Goal: Contribute content: Contribute content

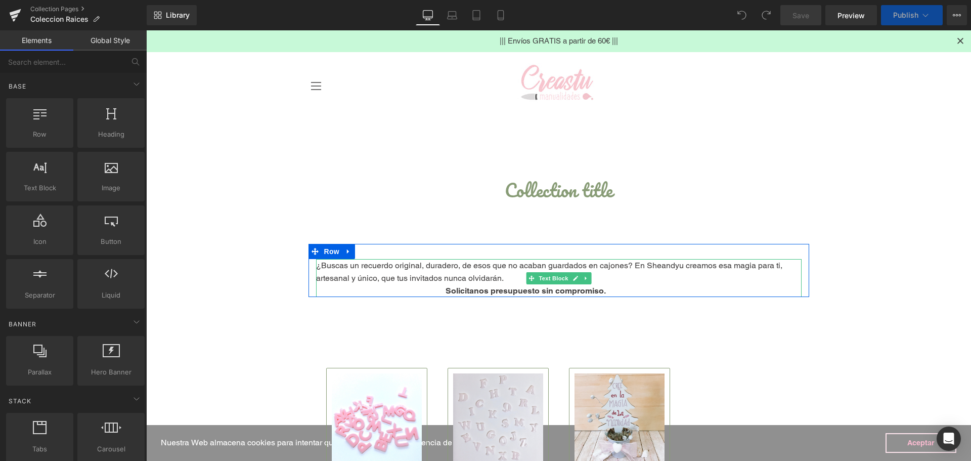
click at [399, 270] on span "¿Buscas un recuerdo original, duradero, de esos que no acaban guardados en cajo…" at bounding box center [549, 271] width 466 height 22
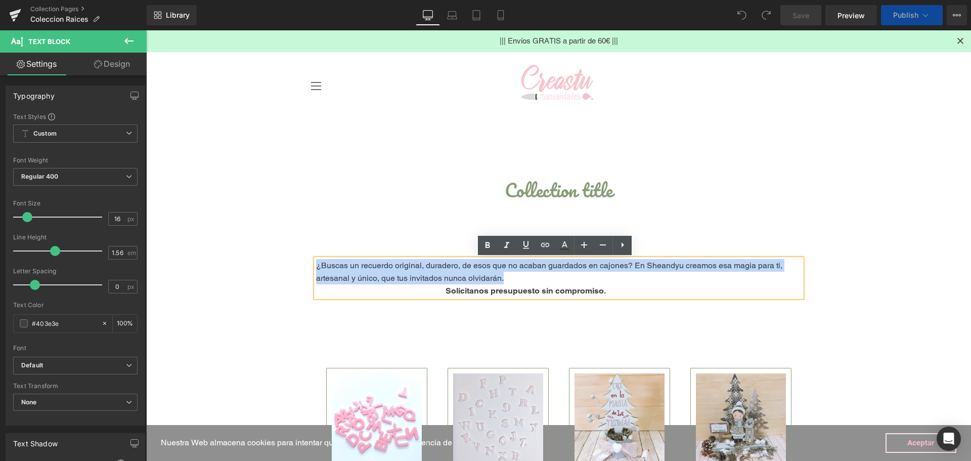
drag, startPoint x: 501, startPoint y: 279, endPoint x: 314, endPoint y: 269, distance: 187.3
click at [316, 269] on p "¿Buscas un recuerdo original, duradero, de esos que no acaban guardados en cajo…" at bounding box center [558, 271] width 485 height 25
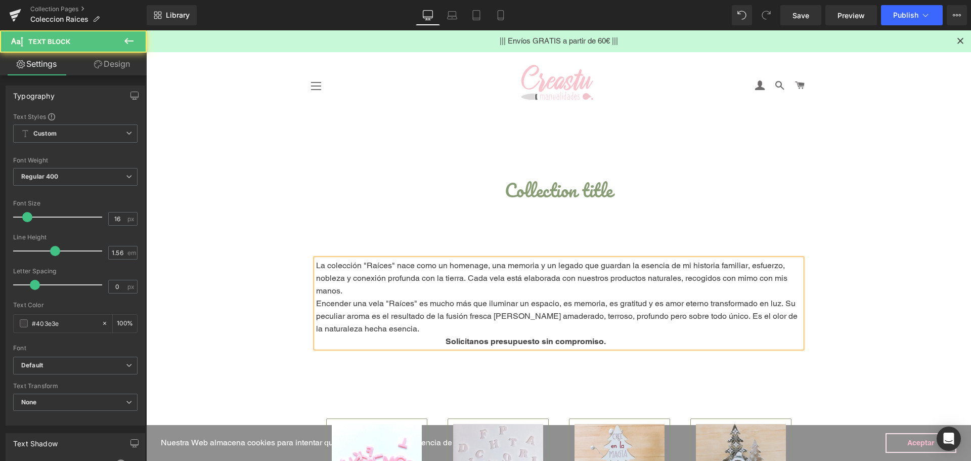
drag, startPoint x: 640, startPoint y: 345, endPoint x: 469, endPoint y: 338, distance: 171.6
click at [469, 338] on p "Solicitanos presupuesto sin compromiso." at bounding box center [558, 341] width 485 height 13
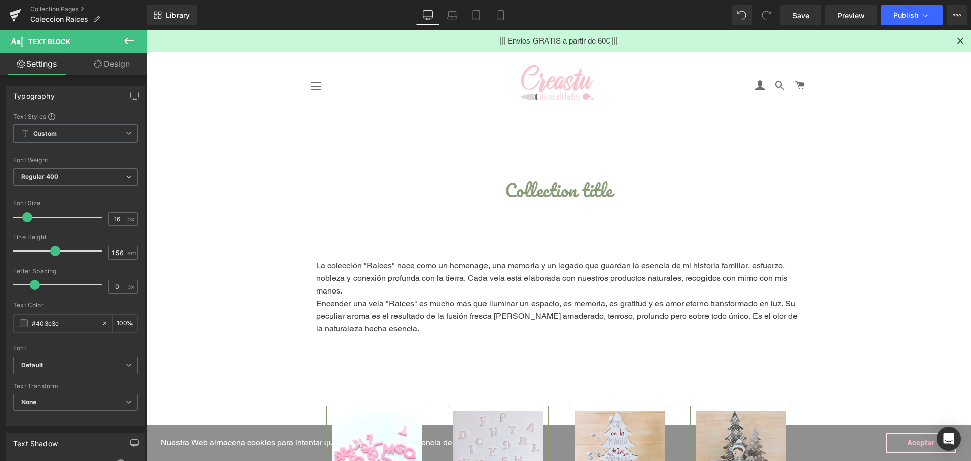
click at [127, 38] on icon at bounding box center [129, 41] width 12 height 12
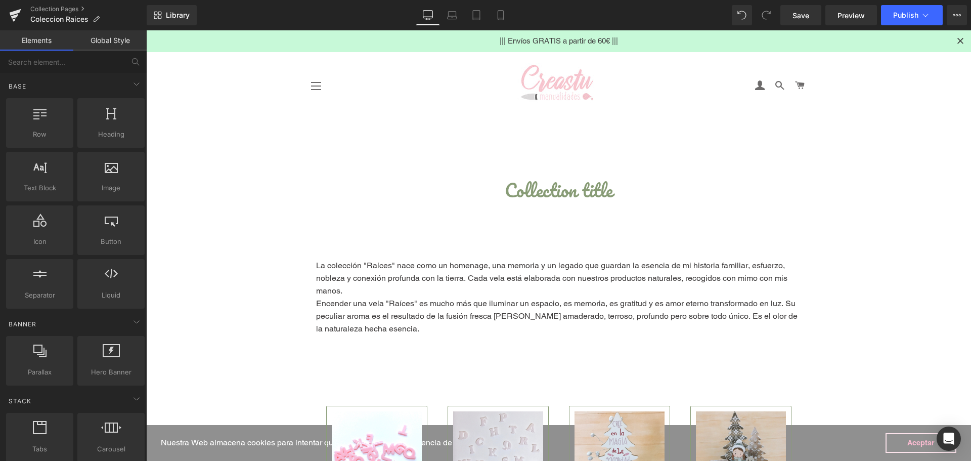
click at [917, 439] on link "Aceptar" at bounding box center [920, 443] width 71 height 20
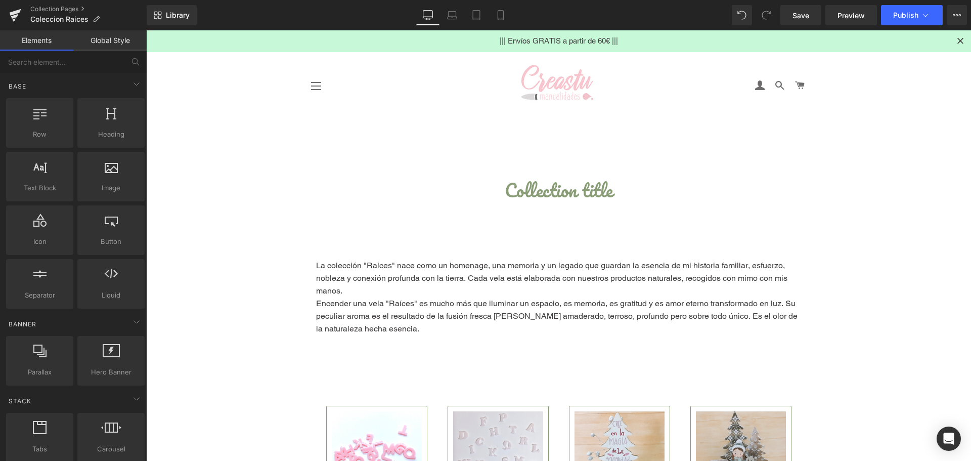
click at [801, 17] on span "Save" at bounding box center [800, 15] width 17 height 11
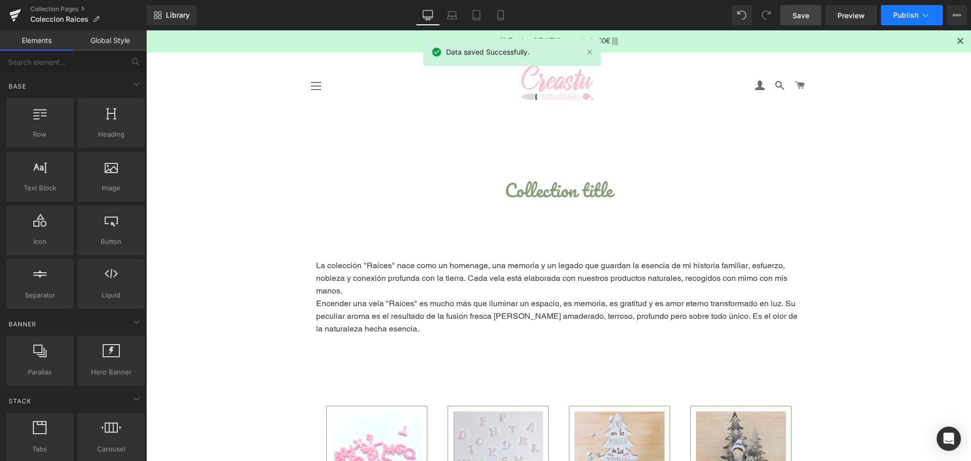
click at [916, 14] on span "Publish" at bounding box center [905, 15] width 25 height 8
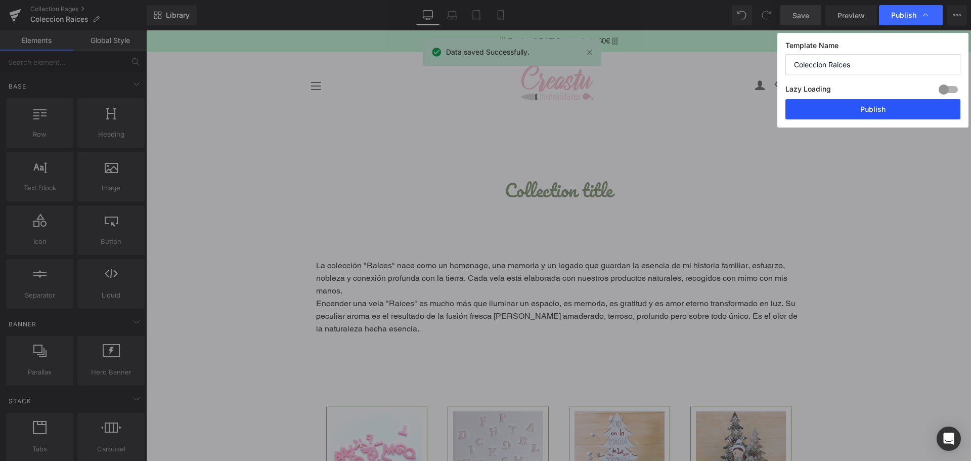
click at [853, 110] on button "Publish" at bounding box center [872, 109] width 175 height 20
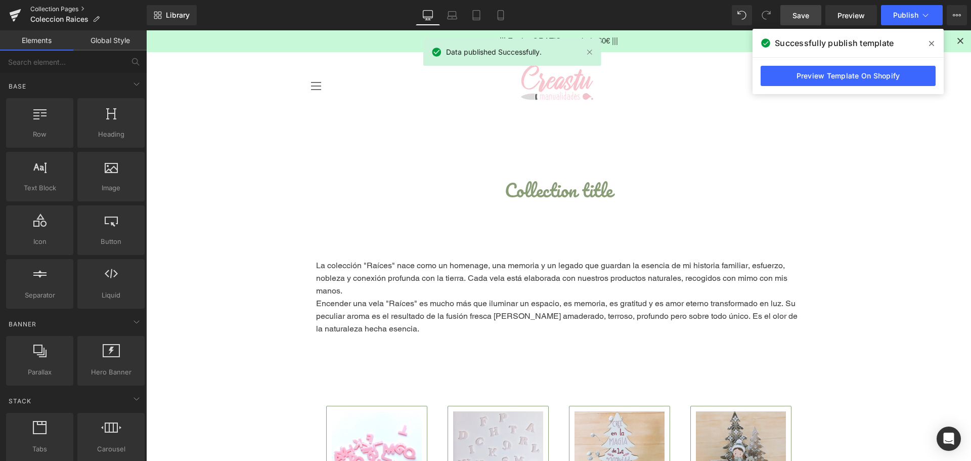
click at [72, 9] on link "Collection Pages" at bounding box center [88, 9] width 116 height 8
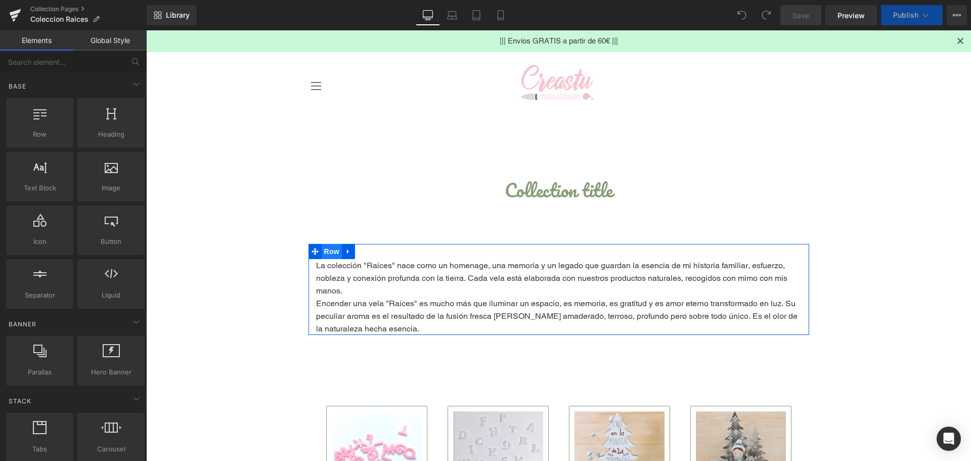
click at [322, 255] on span "Row" at bounding box center [332, 251] width 20 height 15
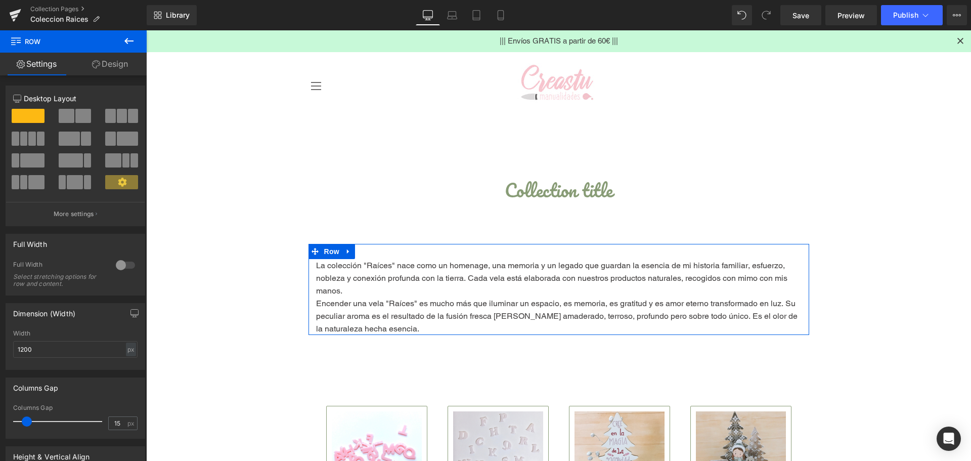
click at [92, 61] on icon at bounding box center [96, 64] width 8 height 8
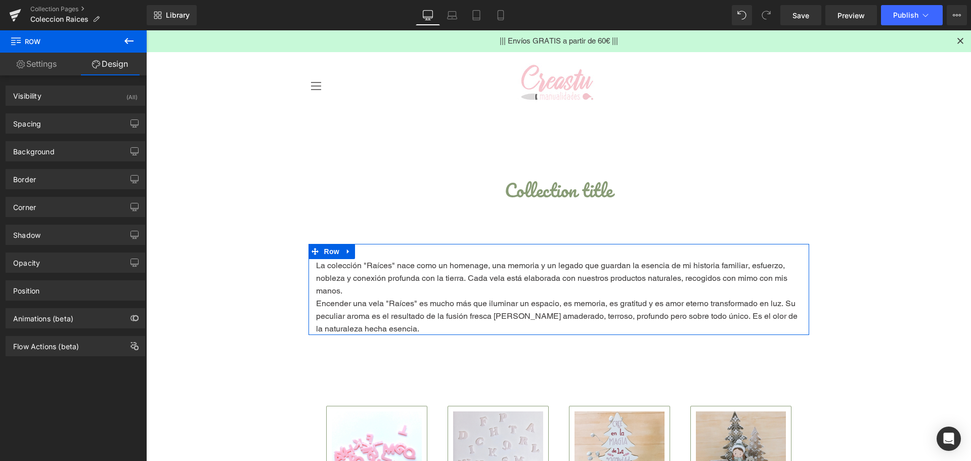
click at [38, 74] on link "Settings" at bounding box center [36, 64] width 73 height 23
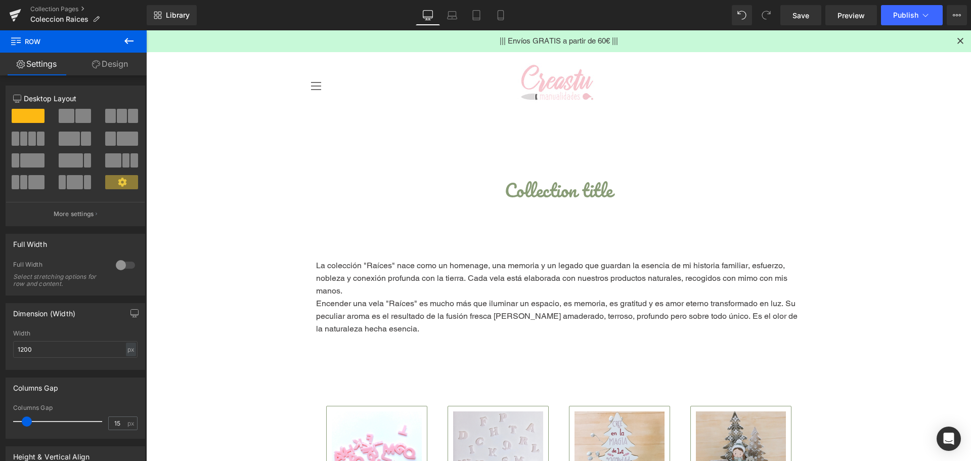
click at [123, 35] on icon at bounding box center [129, 41] width 12 height 12
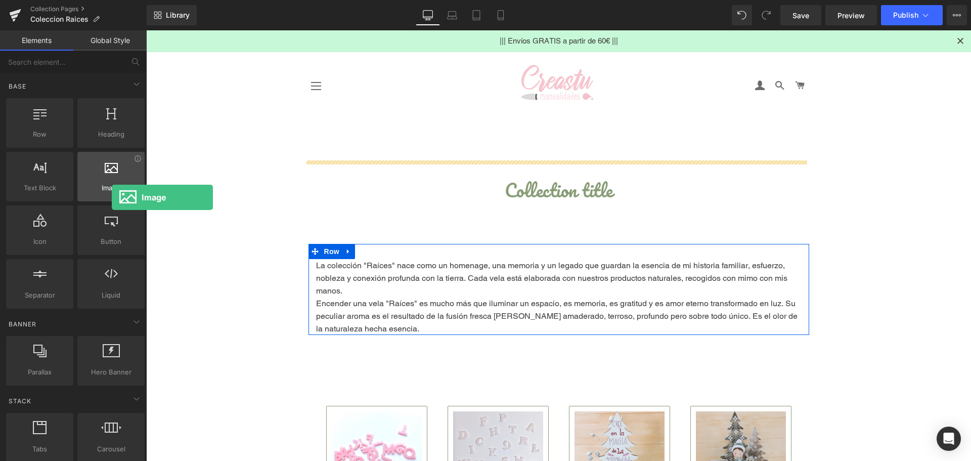
drag, startPoint x: 107, startPoint y: 173, endPoint x: 113, endPoint y: 191, distance: 18.7
click at [113, 196] on div "Image images, photos, alts, uploads" at bounding box center [110, 177] width 67 height 50
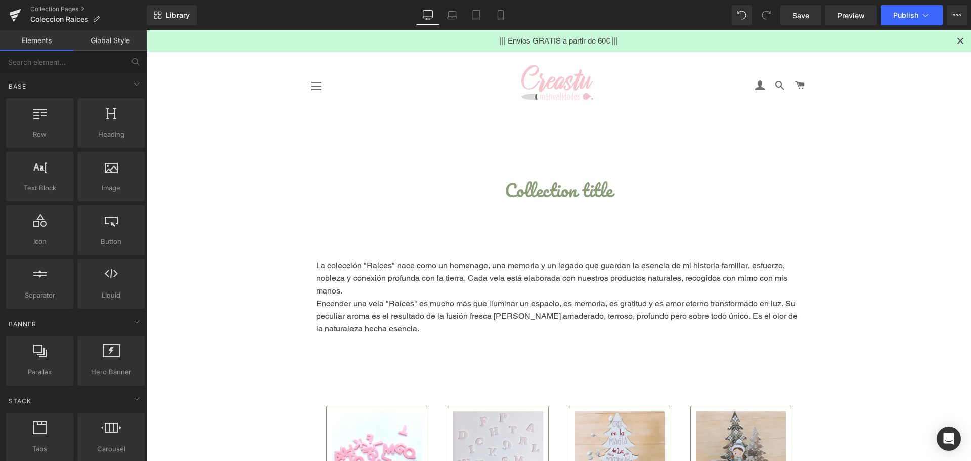
click at [328, 250] on div "La colección "Raíces" nace como un homenage, una memoria y un legado que guarda…" at bounding box center [558, 289] width 501 height 91
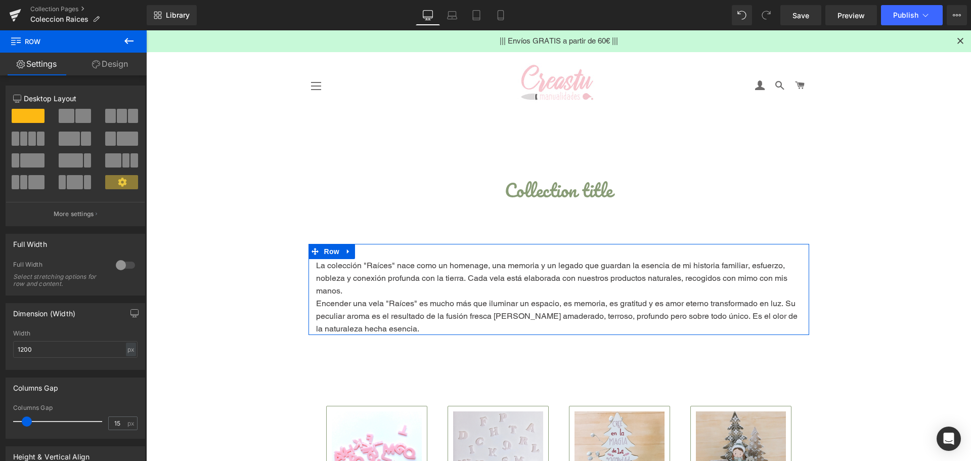
click at [71, 116] on span at bounding box center [67, 116] width 16 height 14
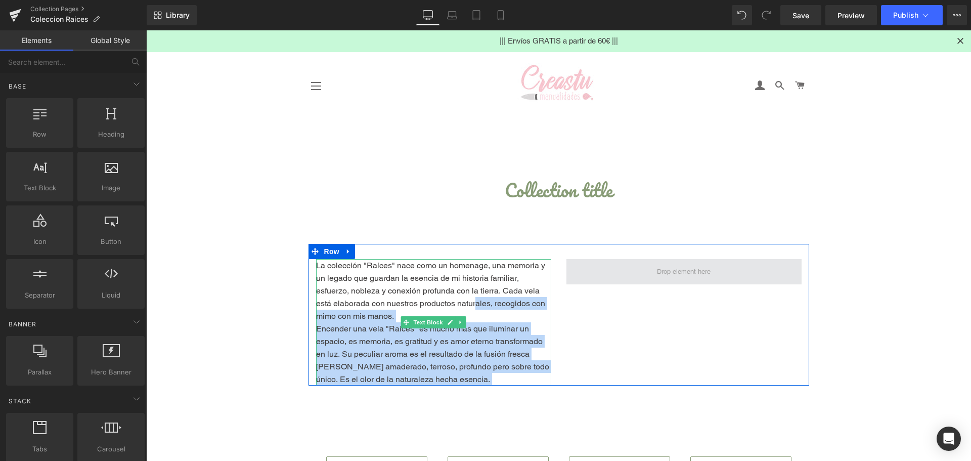
drag, startPoint x: 677, startPoint y: 269, endPoint x: 663, endPoint y: 281, distance: 18.6
click at [656, 283] on span at bounding box center [683, 271] width 235 height 25
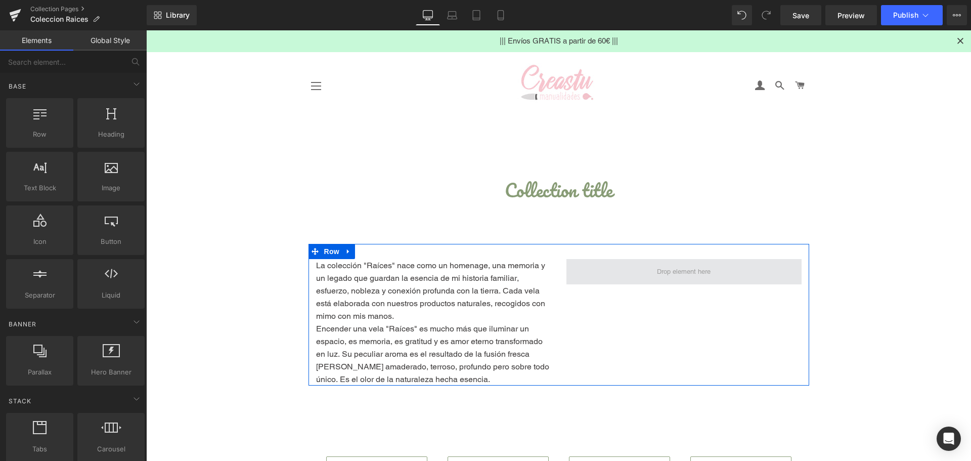
click at [709, 273] on span at bounding box center [683, 271] width 61 height 15
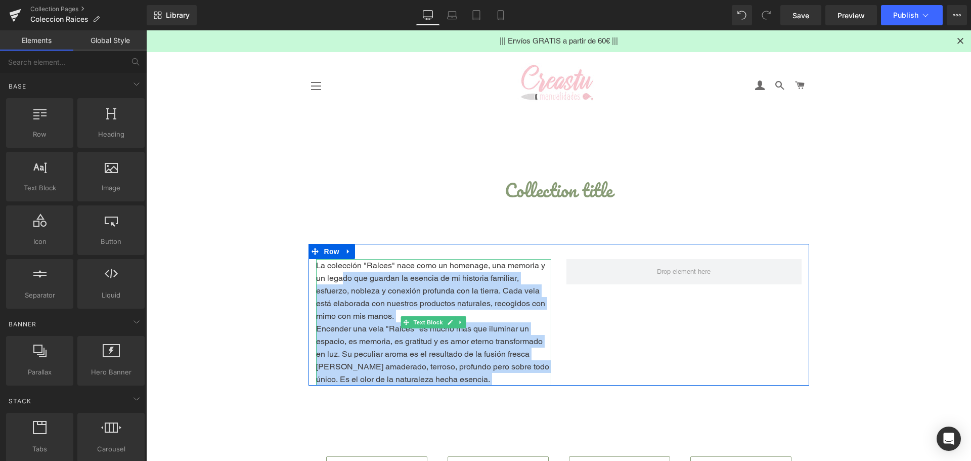
drag, startPoint x: 664, startPoint y: 268, endPoint x: 340, endPoint y: 272, distance: 324.7
click at [340, 272] on div "La colección "Raíces" nace como un homenage, una memoria y un legado que guarda…" at bounding box center [558, 315] width 501 height 142
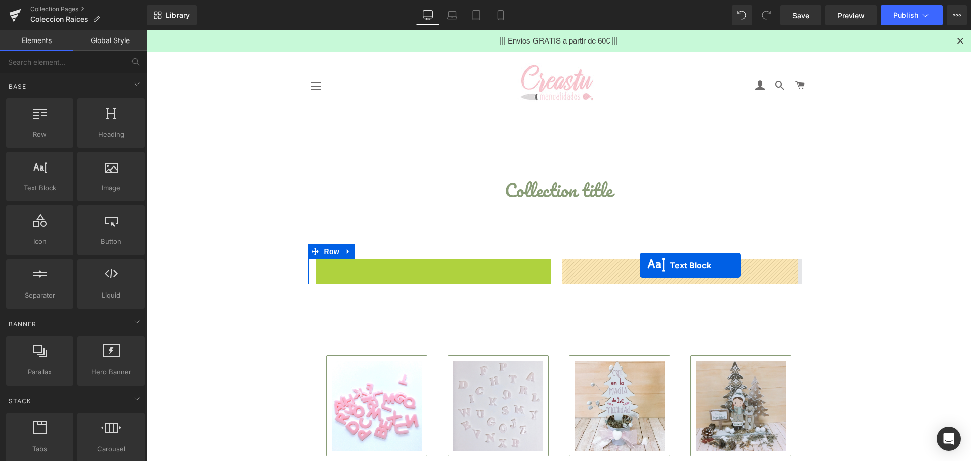
drag, startPoint x: 417, startPoint y: 323, endPoint x: 640, endPoint y: 265, distance: 229.8
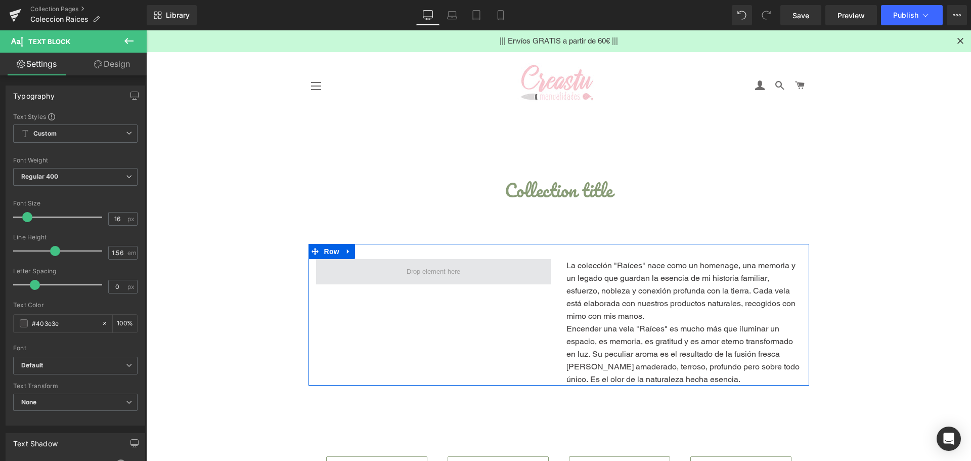
click at [427, 264] on span at bounding box center [433, 271] width 61 height 15
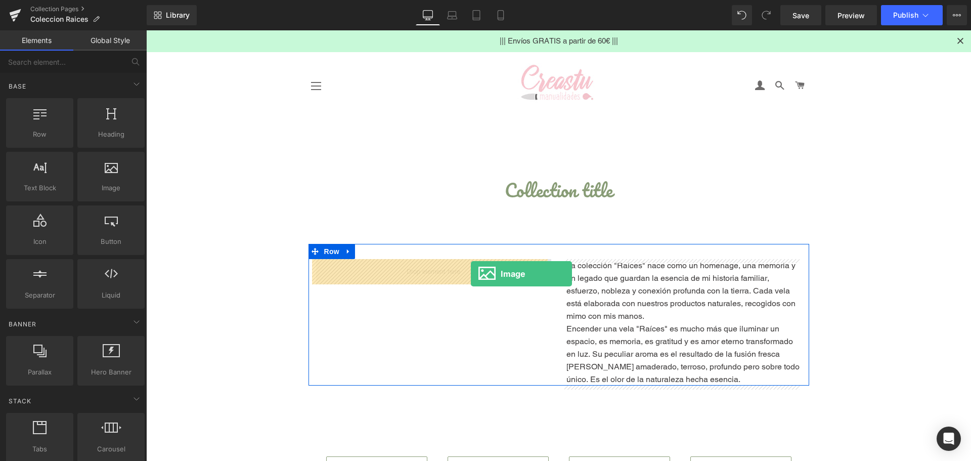
drag, startPoint x: 373, startPoint y: 256, endPoint x: 471, endPoint y: 274, distance: 99.1
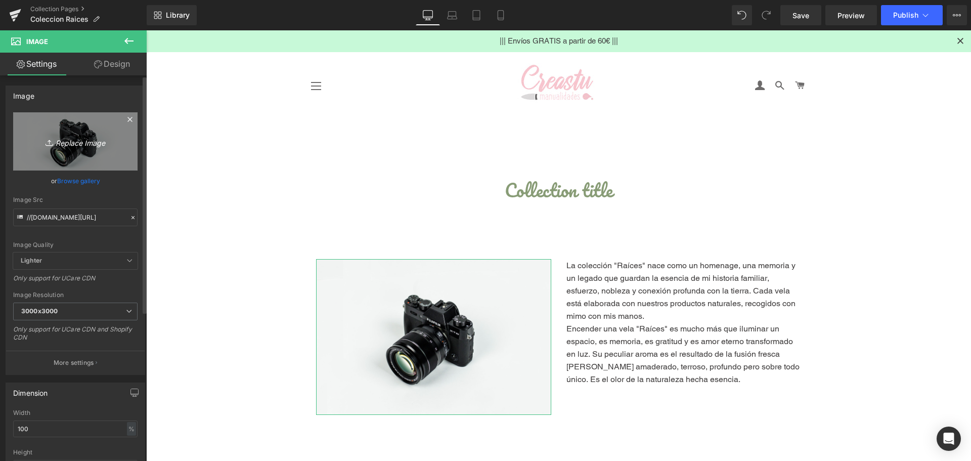
click at [83, 145] on icon "Replace Image" at bounding box center [75, 141] width 81 height 13
click at [89, 143] on icon "Replace Image" at bounding box center [75, 141] width 81 height 13
type input "C:\fakepath\Captura de pantalla [DATE] 083910.jpg"
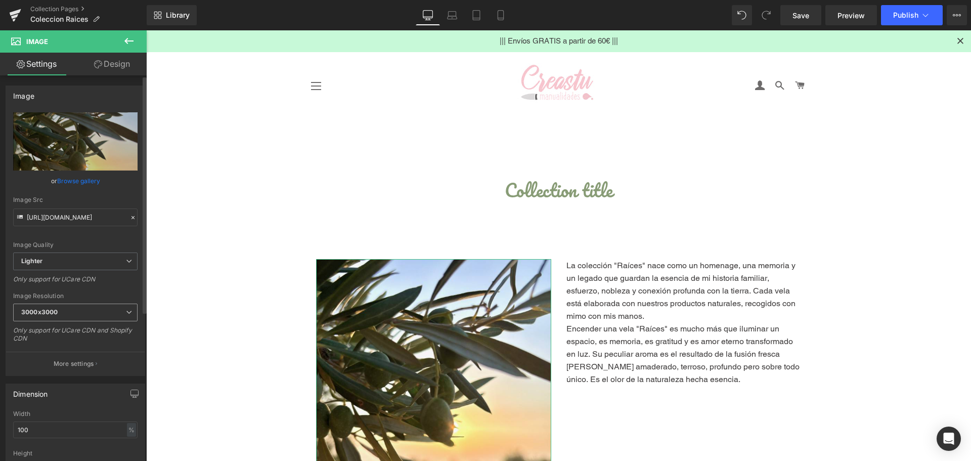
click at [75, 306] on span "3000x3000" at bounding box center [75, 312] width 124 height 18
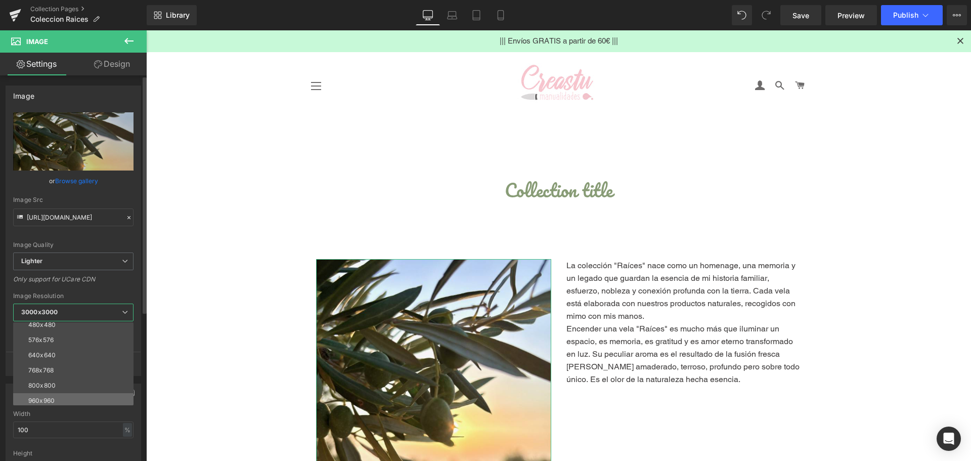
scroll to position [51, 0]
click at [51, 383] on div "960x960" at bounding box center [41, 385] width 26 height 7
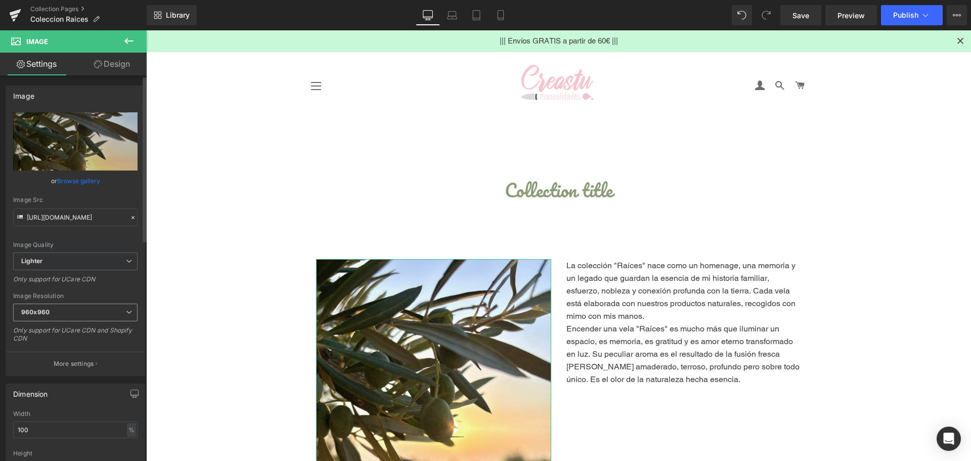
type input "[URL][DOMAIN_NAME]"
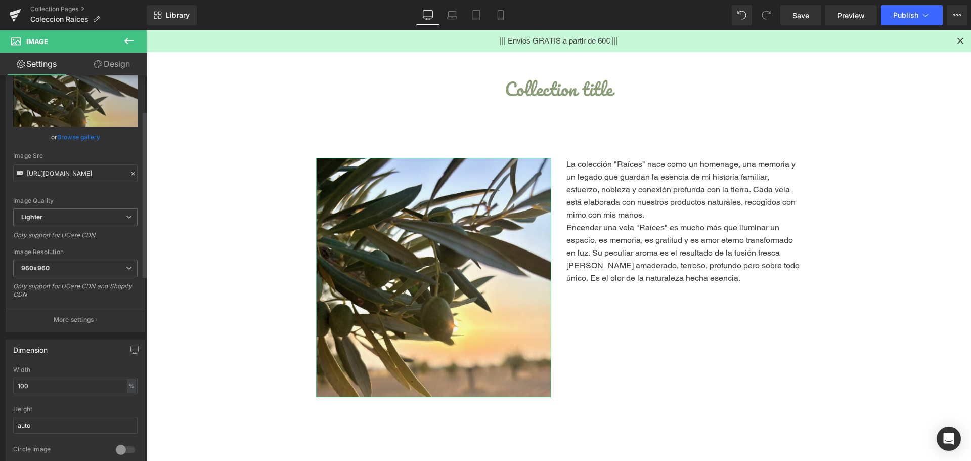
scroll to position [101, 0]
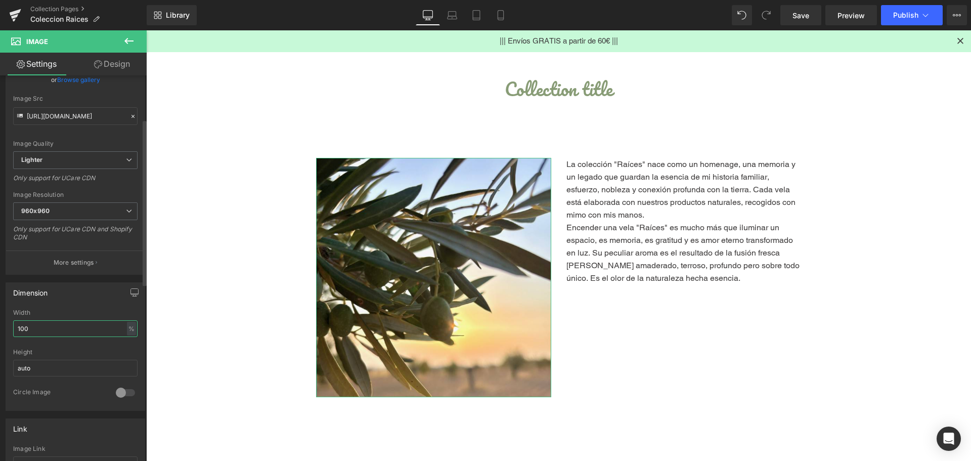
drag, startPoint x: 34, startPoint y: 325, endPoint x: 0, endPoint y: 310, distance: 36.7
click at [2, 316] on div "Dimension 100% Width 100 % % px auto Height auto 0 Circle Image" at bounding box center [75, 343] width 151 height 136
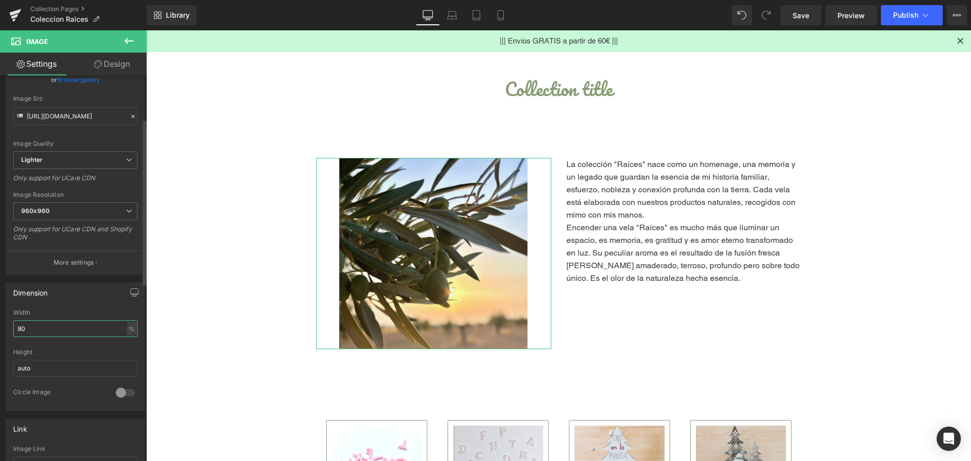
type input "8"
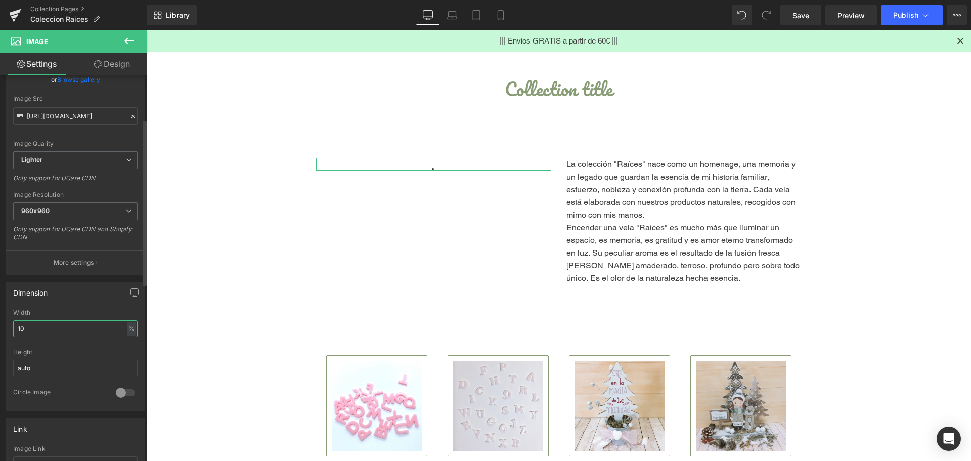
type input "100"
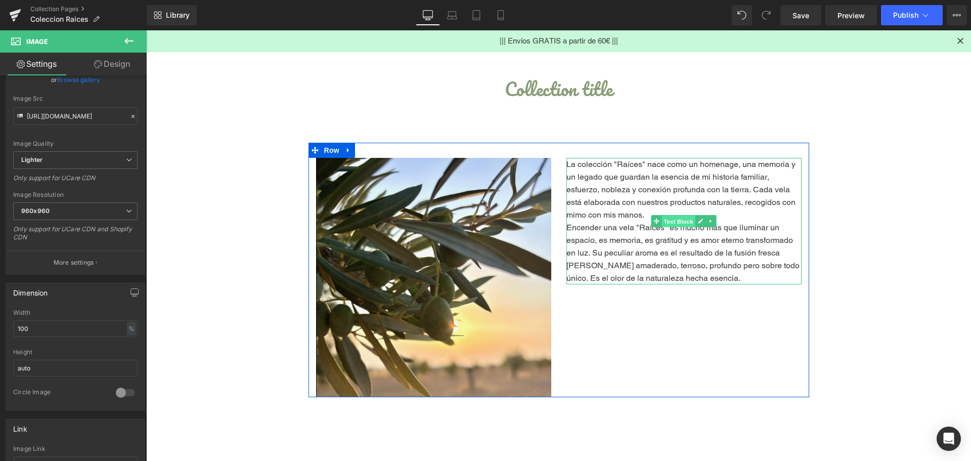
click at [671, 222] on span "Text Block" at bounding box center [677, 221] width 33 height 12
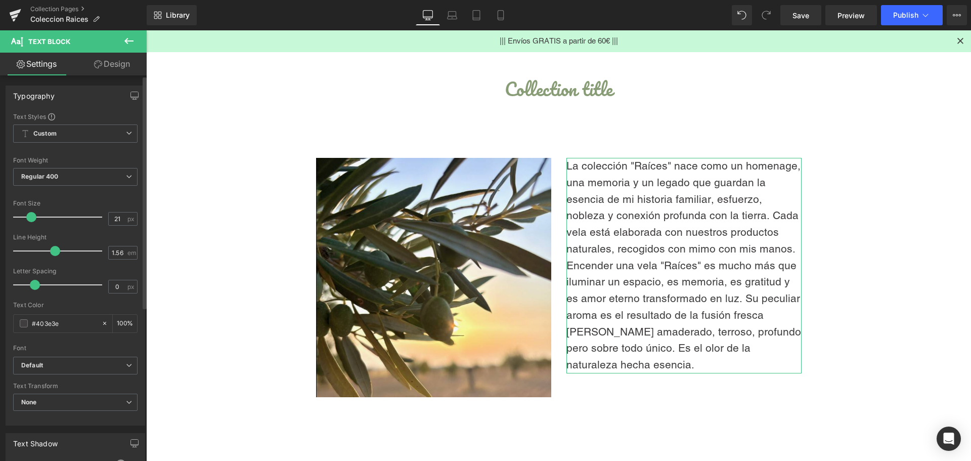
type input "22"
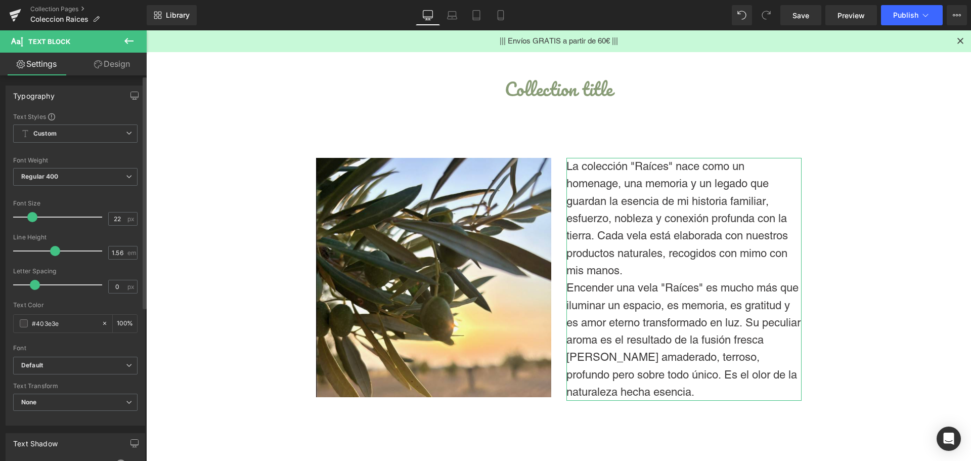
click at [30, 221] on span at bounding box center [32, 217] width 10 height 10
drag, startPoint x: 66, startPoint y: 323, endPoint x: 33, endPoint y: 324, distance: 32.4
click at [33, 324] on input "#403e3e" at bounding box center [64, 323] width 65 height 11
click at [569, 96] on h1 "Collection title" at bounding box center [558, 88] width 485 height 29
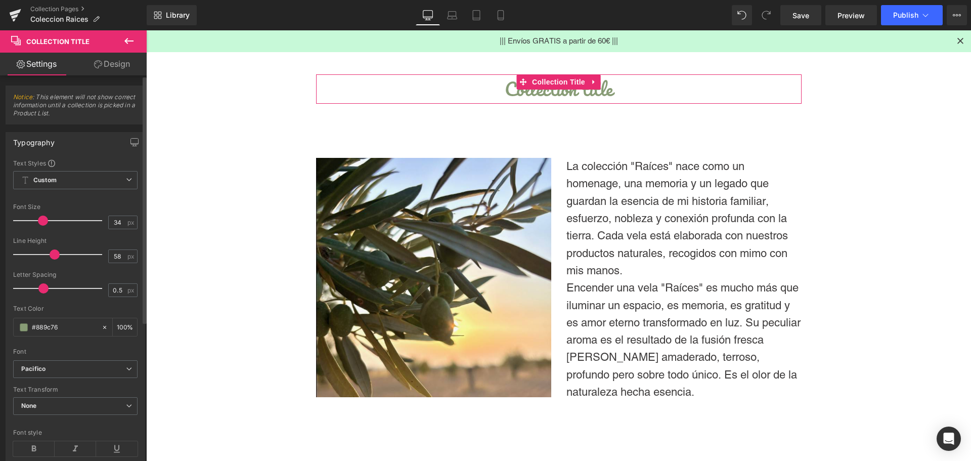
drag, startPoint x: 59, startPoint y: 328, endPoint x: 0, endPoint y: 315, distance: 60.0
click at [0, 315] on div "Typography Text Styles Custom Custom Setup Global Style Custom Setup Global Sty…" at bounding box center [75, 296] width 151 height 344
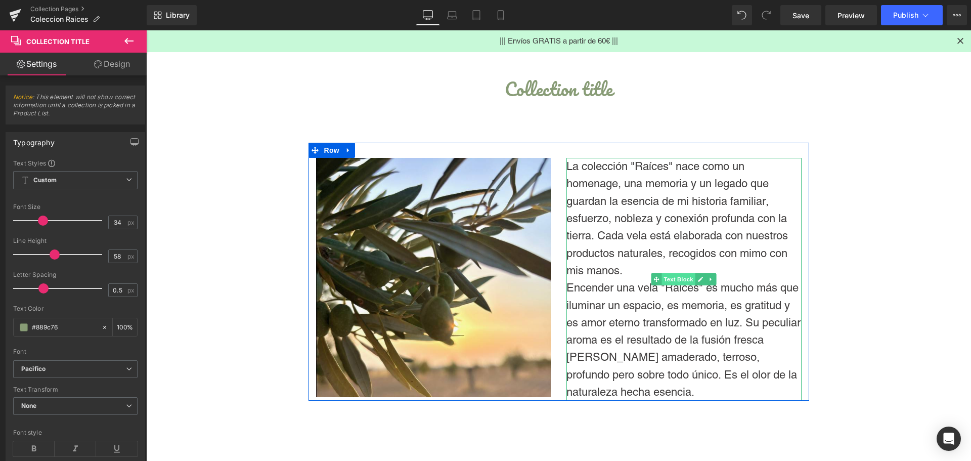
click at [665, 284] on span "Text Block" at bounding box center [677, 279] width 33 height 12
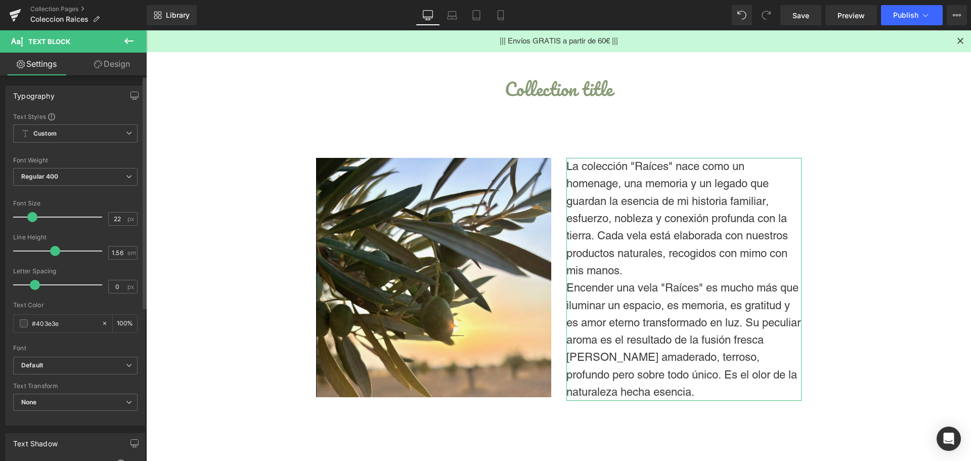
drag, startPoint x: 70, startPoint y: 326, endPoint x: 0, endPoint y: 318, distance: 70.2
click at [0, 318] on div "Typography Text Styles Custom Custom Setup Global Style Custom Setup Global Sty…" at bounding box center [75, 251] width 151 height 347
paste input "889c76"
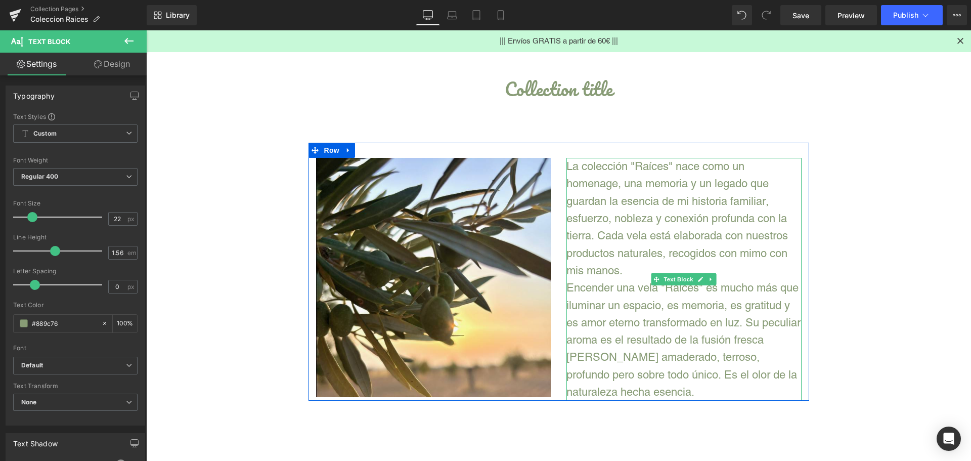
type input "#889c76"
click at [677, 287] on span "Encender una vela "Raíces" es mucho más que iluminar un espacio, es memoria, es…" at bounding box center [683, 339] width 234 height 117
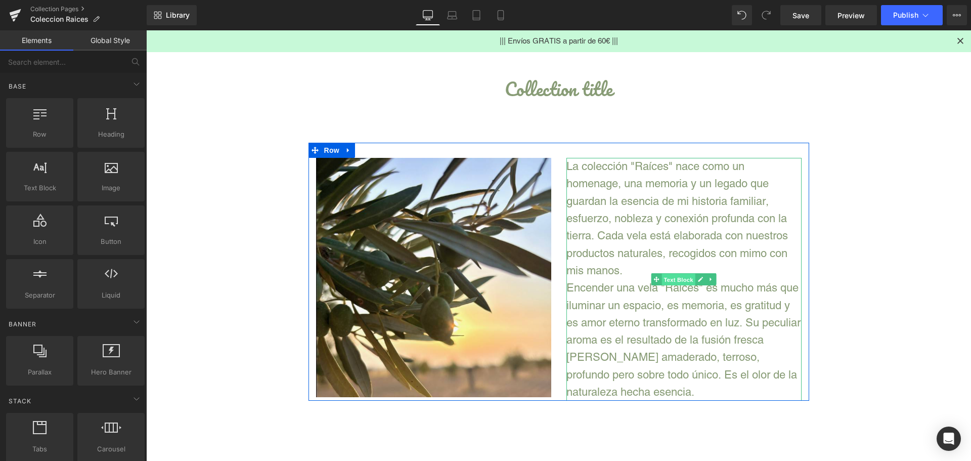
click at [669, 281] on span "Text Block" at bounding box center [677, 280] width 33 height 12
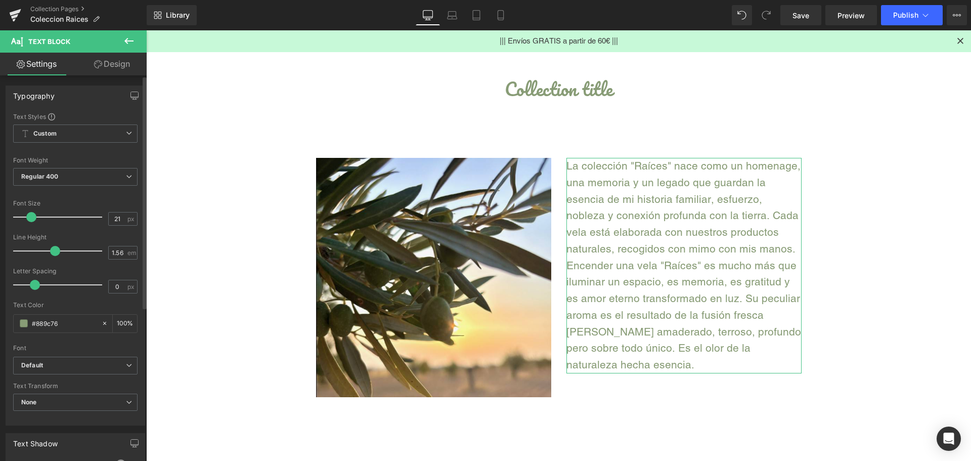
type input "20"
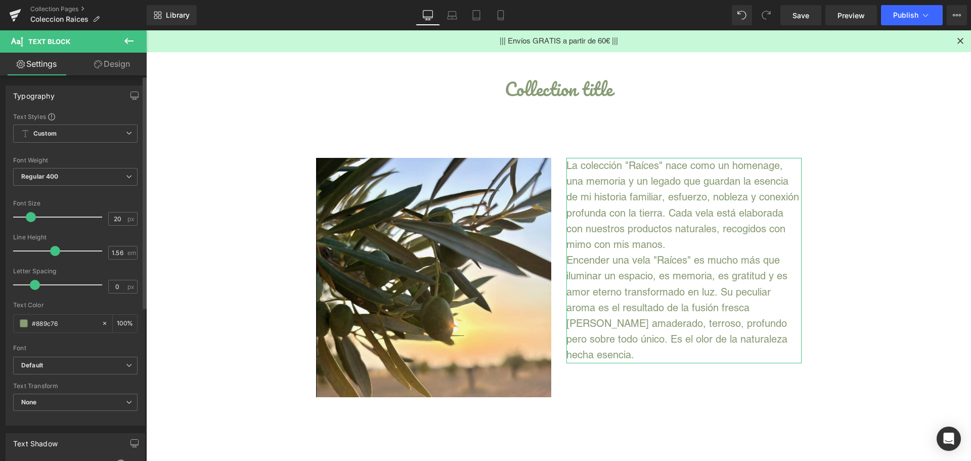
click at [31, 220] on span at bounding box center [31, 217] width 10 height 10
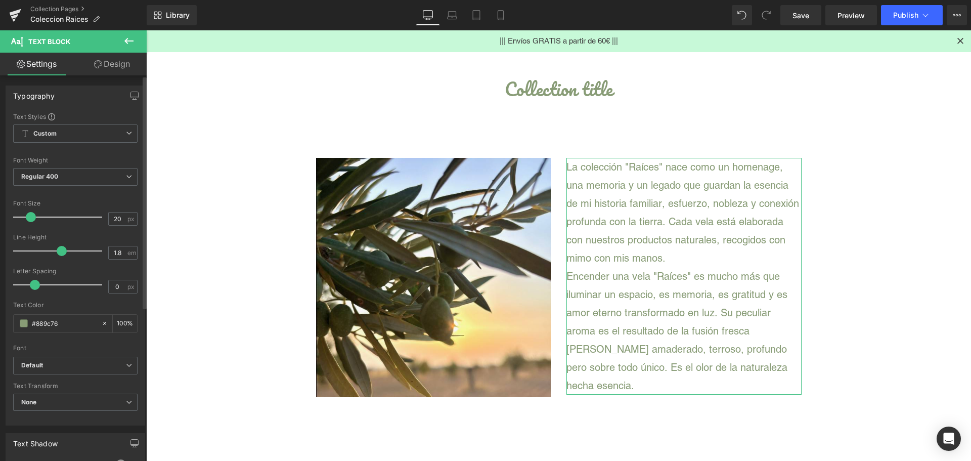
type input "1.7"
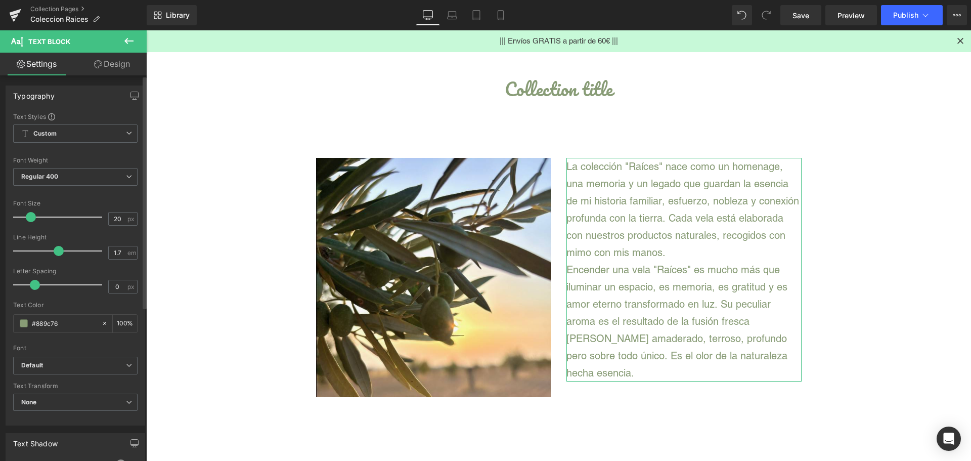
click at [54, 250] on span at bounding box center [59, 251] width 10 height 10
type input "0.1"
click at [36, 286] on span at bounding box center [37, 285] width 10 height 10
click at [42, 177] on b "Regular 400" at bounding box center [39, 176] width 37 height 8
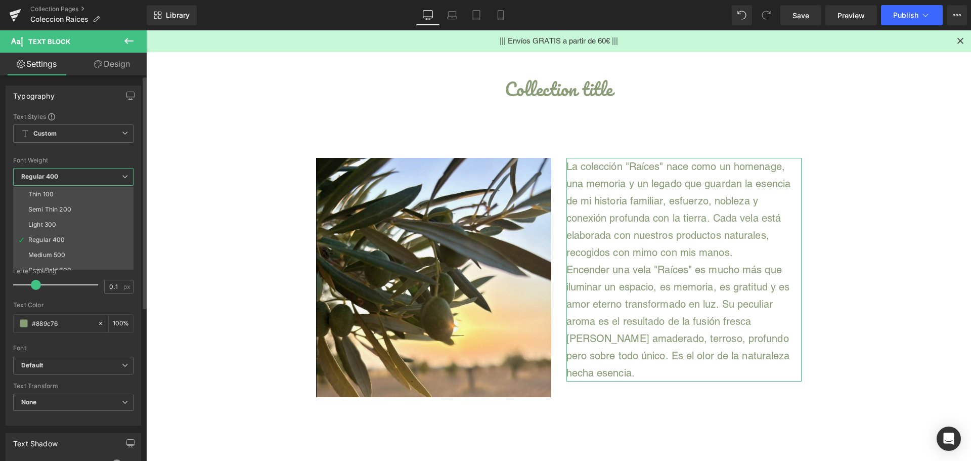
click at [42, 176] on b "Regular 400" at bounding box center [39, 176] width 37 height 8
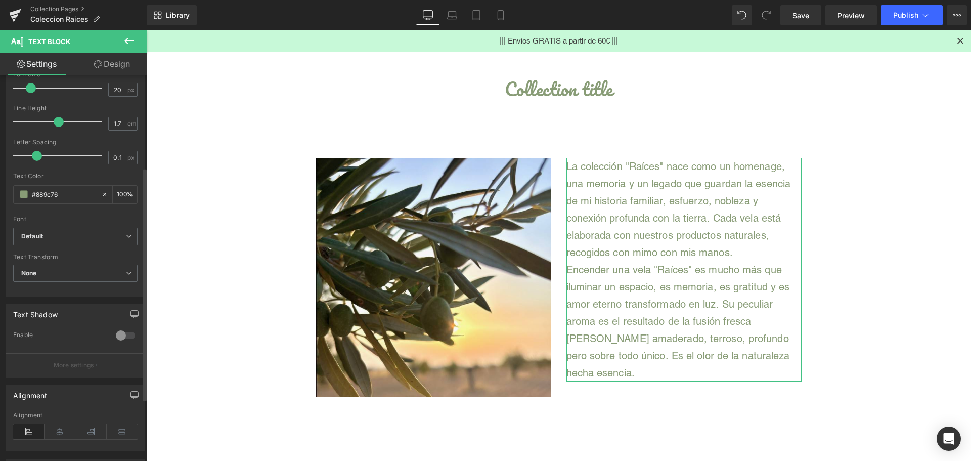
scroll to position [152, 0]
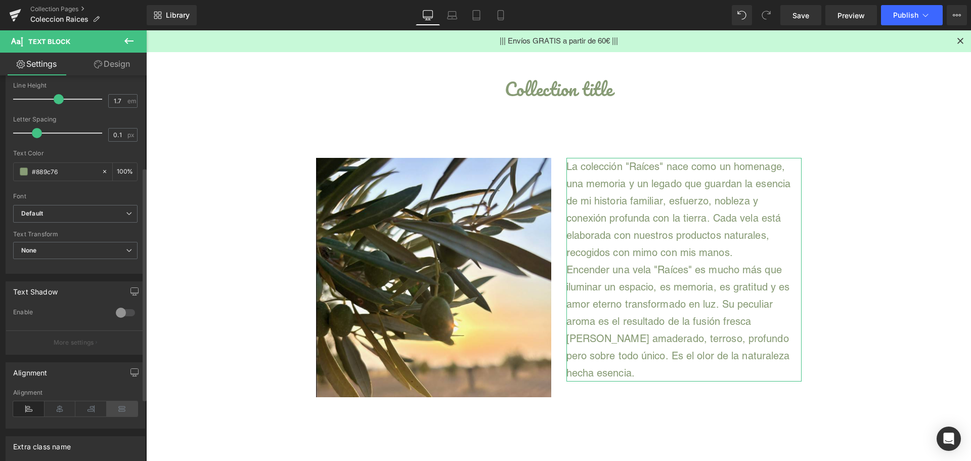
click at [122, 407] on icon at bounding box center [122, 408] width 31 height 15
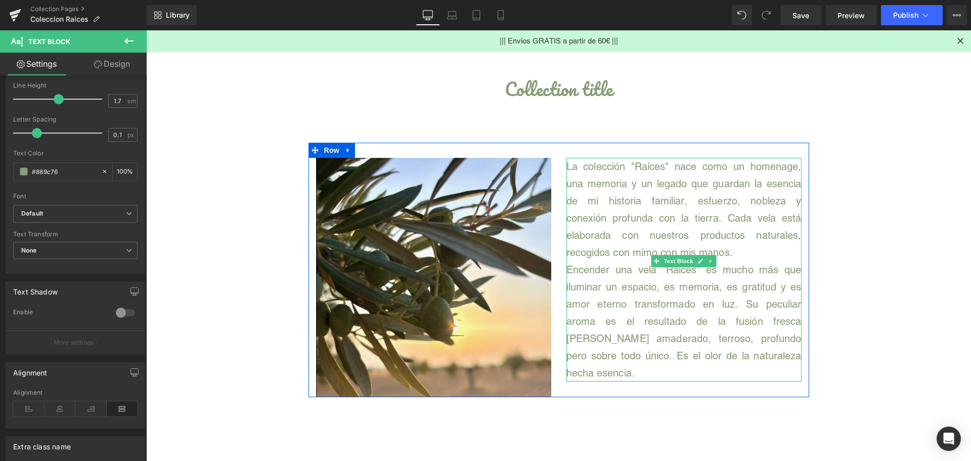
click at [708, 250] on p "La colección "Raíces" nace como un homenage, una memoria y un legado que guarda…" at bounding box center [683, 209] width 235 height 103
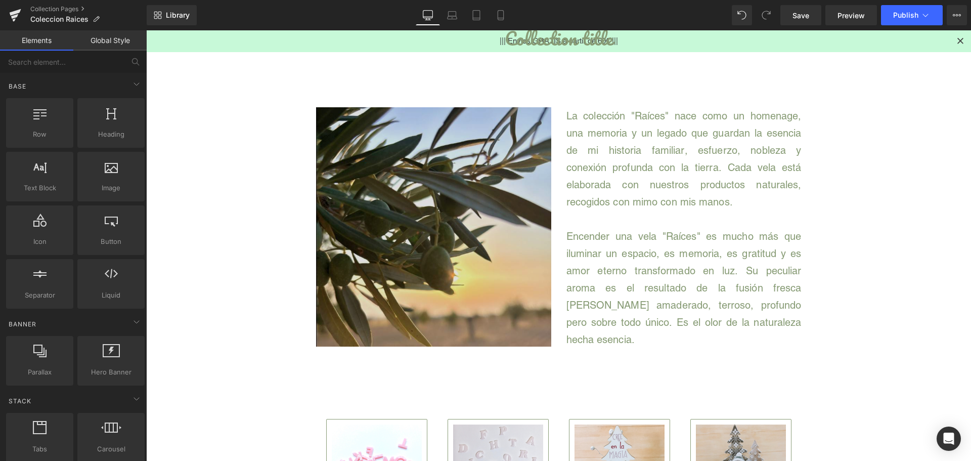
click at [474, 205] on img at bounding box center [433, 226] width 235 height 239
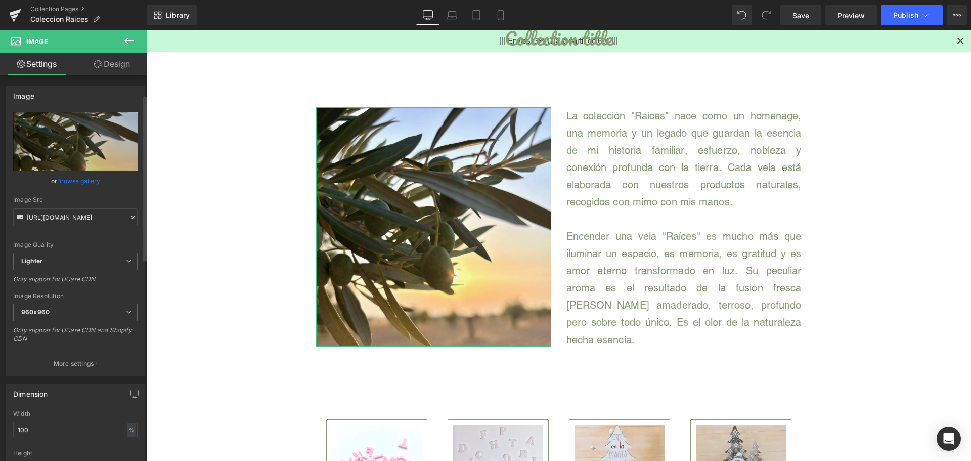
scroll to position [202, 0]
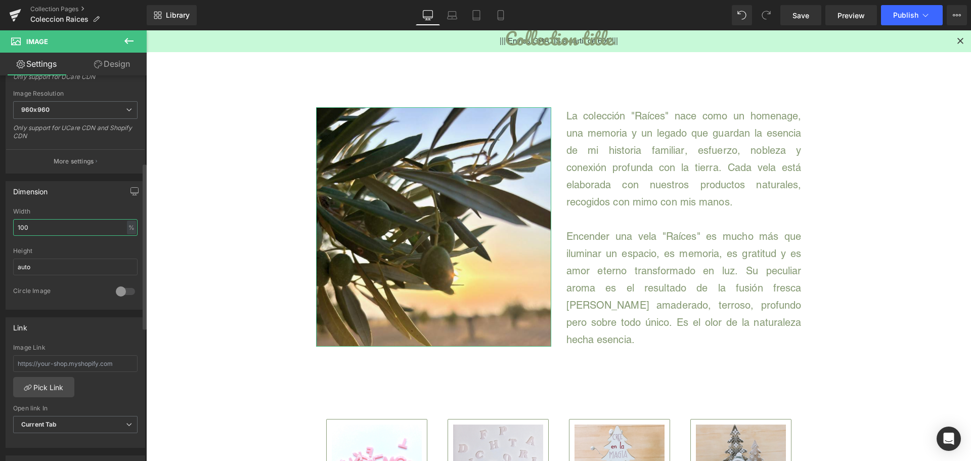
drag, startPoint x: 29, startPoint y: 222, endPoint x: 8, endPoint y: 222, distance: 21.2
click at [8, 222] on div "100% Width 100 % % px auto Height auto 0 Circle Image" at bounding box center [75, 258] width 139 height 101
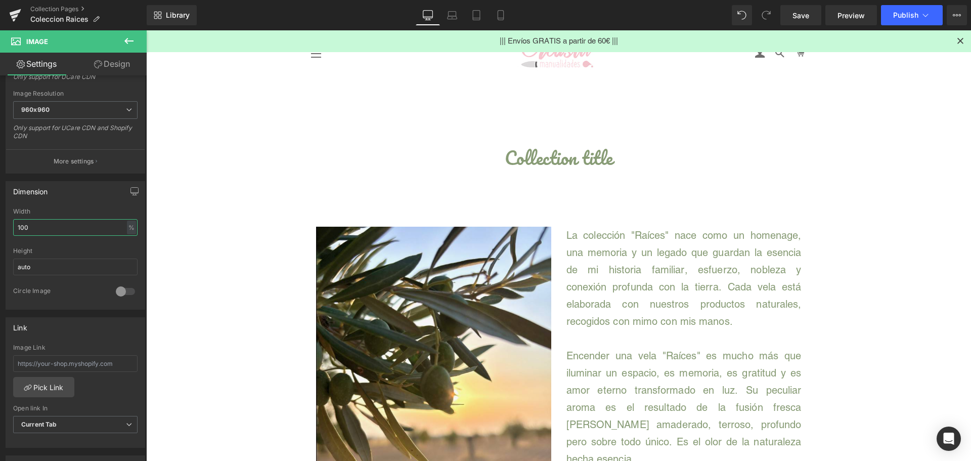
scroll to position [0, 0]
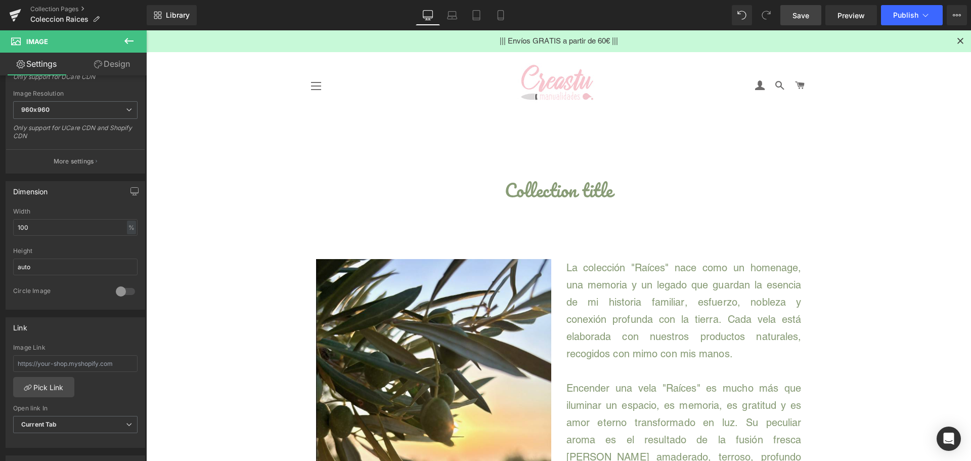
drag, startPoint x: 800, startPoint y: 19, endPoint x: 804, endPoint y: 22, distance: 5.8
click at [800, 19] on span "Save" at bounding box center [800, 15] width 17 height 11
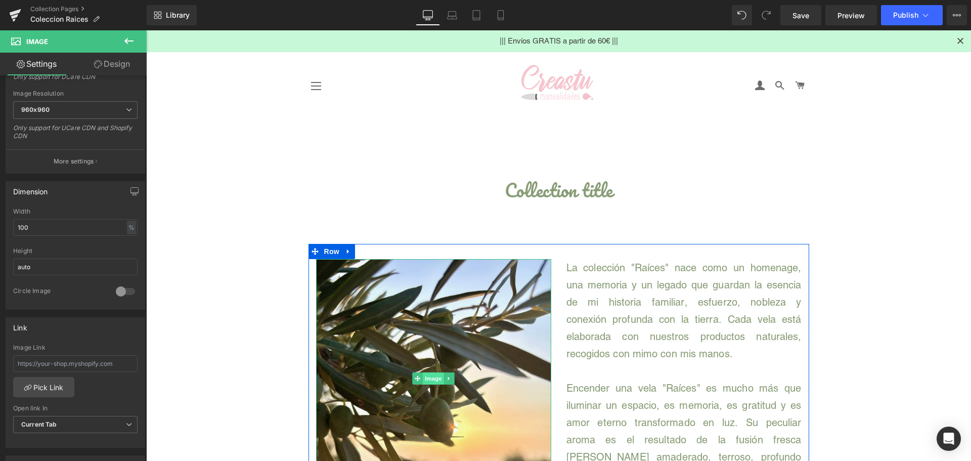
click at [424, 383] on span "Image" at bounding box center [433, 378] width 21 height 12
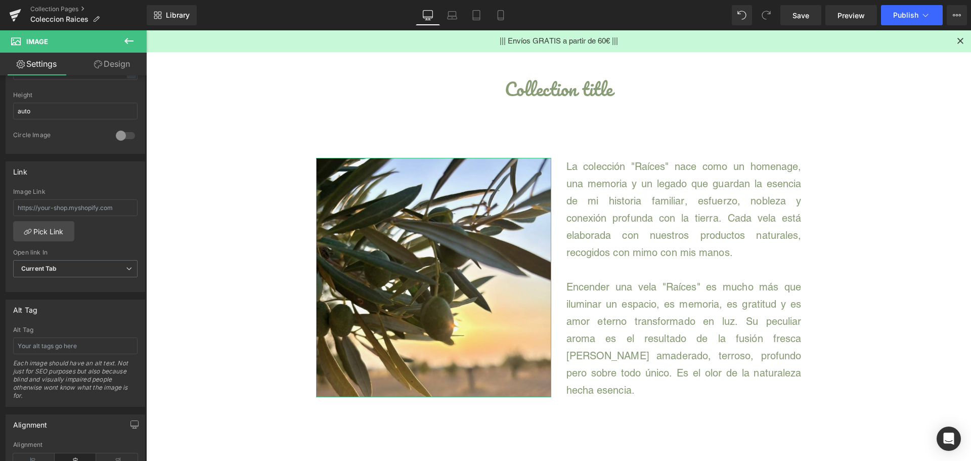
scroll to position [303, 0]
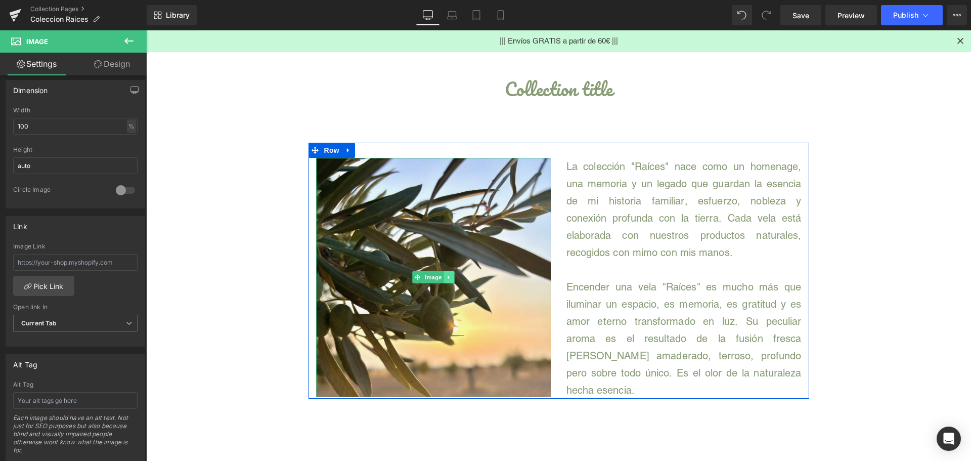
click at [446, 279] on icon at bounding box center [449, 277] width 6 height 6
click at [452, 280] on link at bounding box center [454, 277] width 11 height 12
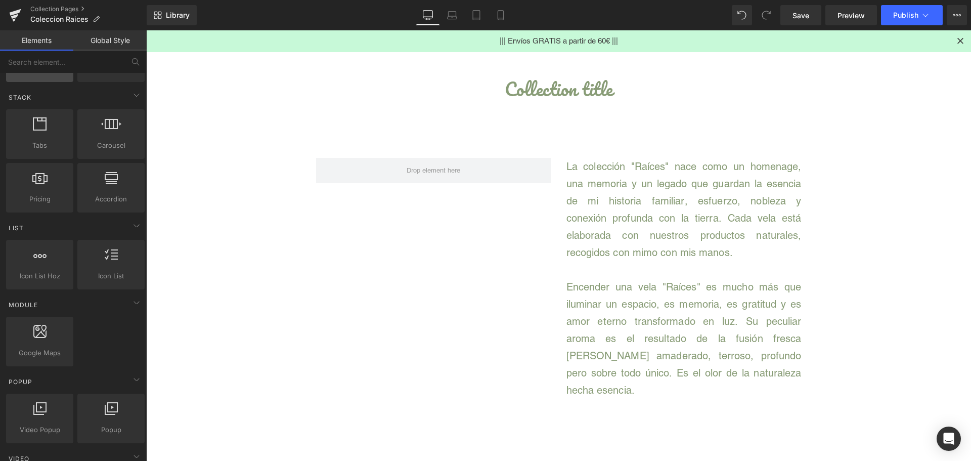
scroll to position [405, 0]
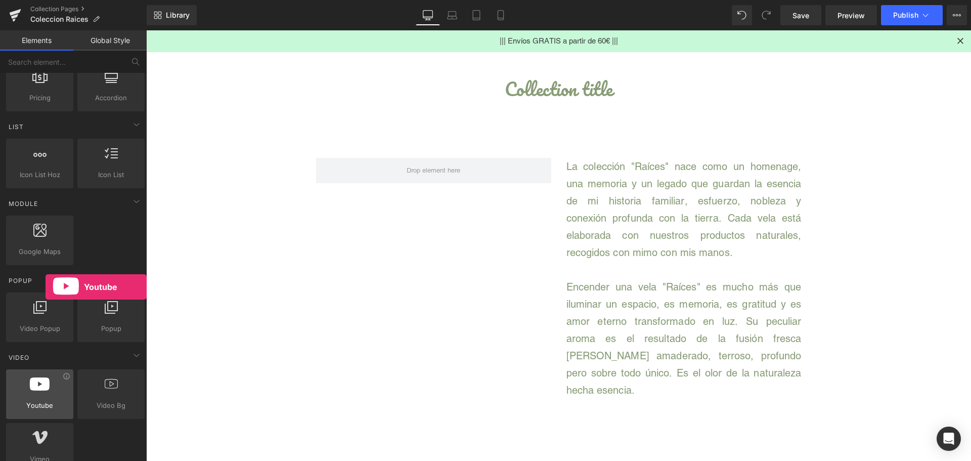
click at [46, 388] on icon at bounding box center [40, 383] width 20 height 13
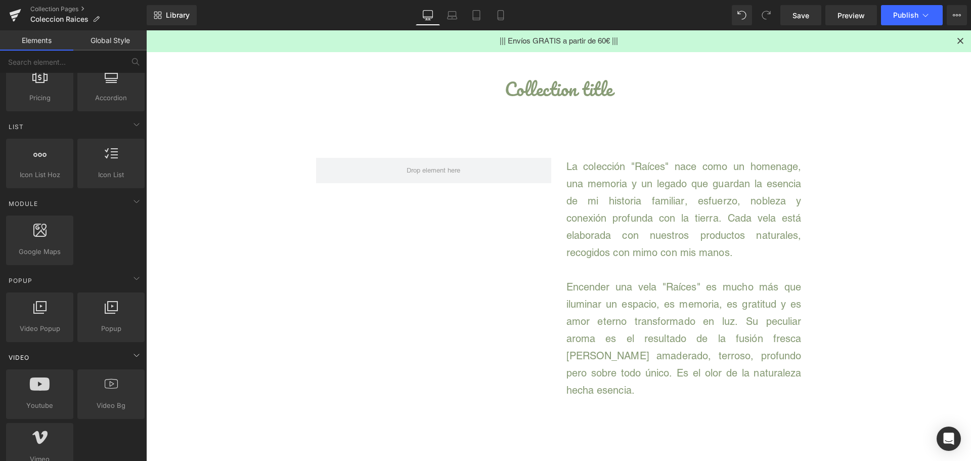
click at [56, 352] on div "Video" at bounding box center [75, 357] width 143 height 20
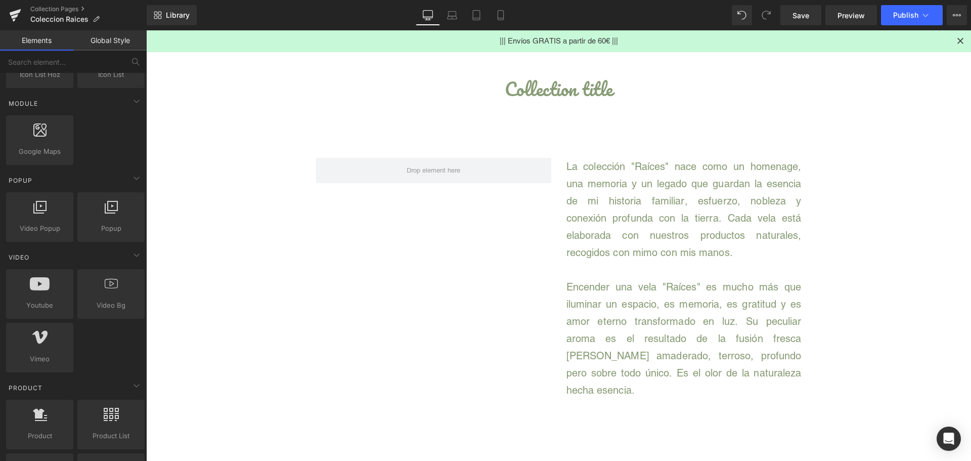
scroll to position [506, 0]
click at [64, 280] on div at bounding box center [39, 287] width 61 height 23
click at [63, 274] on icon at bounding box center [67, 275] width 8 height 8
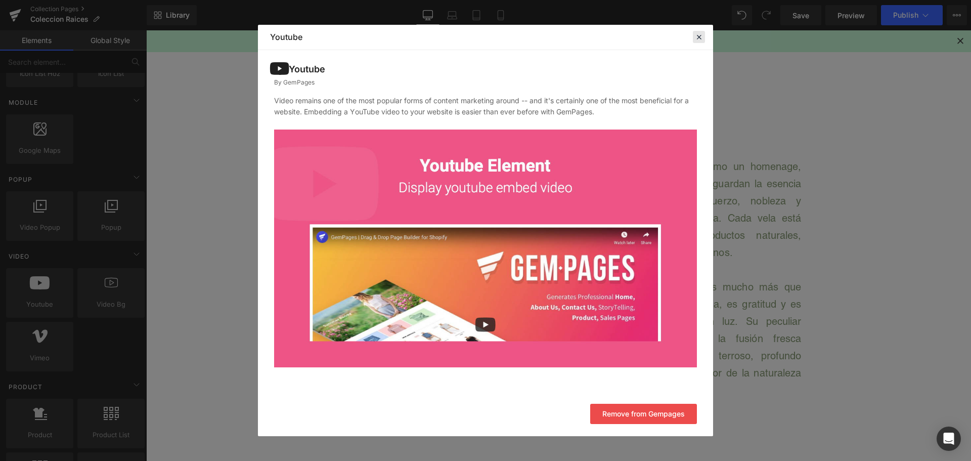
drag, startPoint x: 700, startPoint y: 37, endPoint x: 438, endPoint y: 101, distance: 269.6
click at [700, 37] on icon at bounding box center [698, 36] width 9 height 9
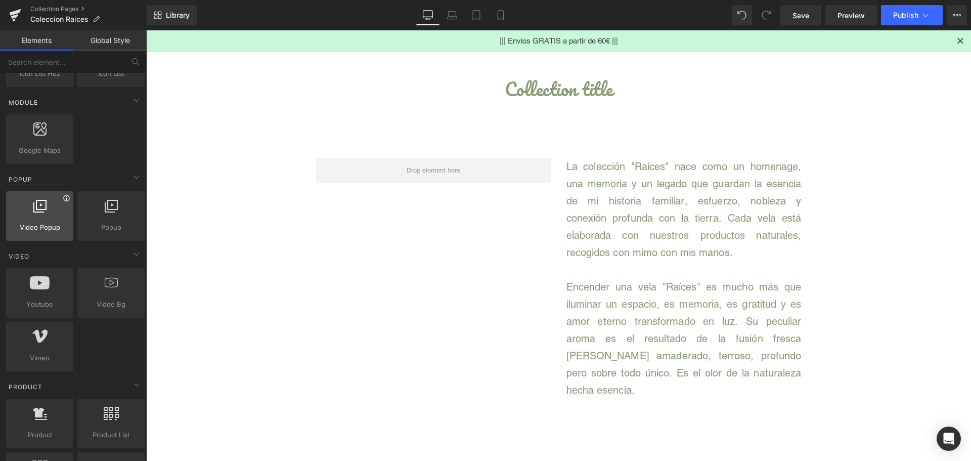
click at [67, 198] on icon at bounding box center [67, 198] width 8 height 8
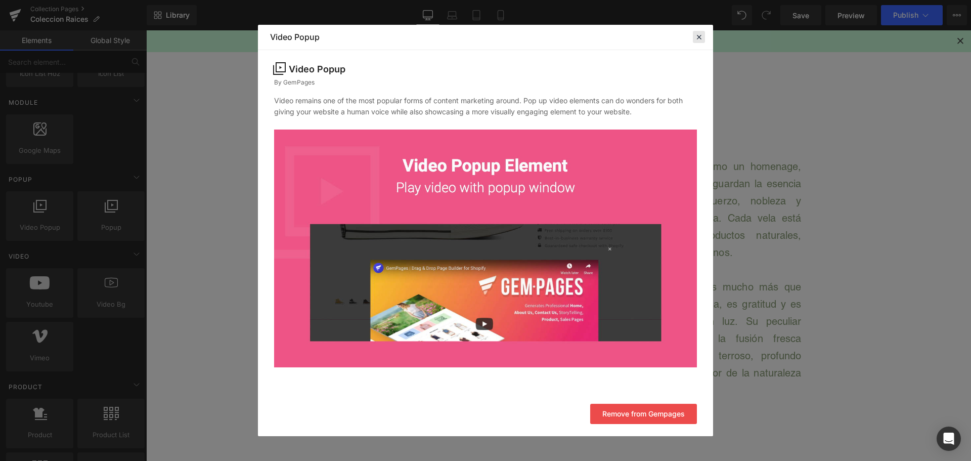
click at [697, 40] on icon at bounding box center [698, 36] width 9 height 9
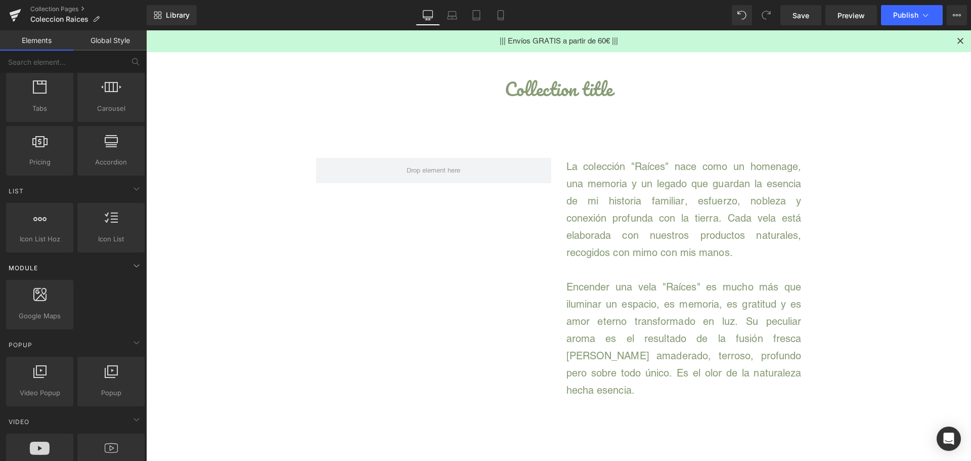
scroll to position [202, 0]
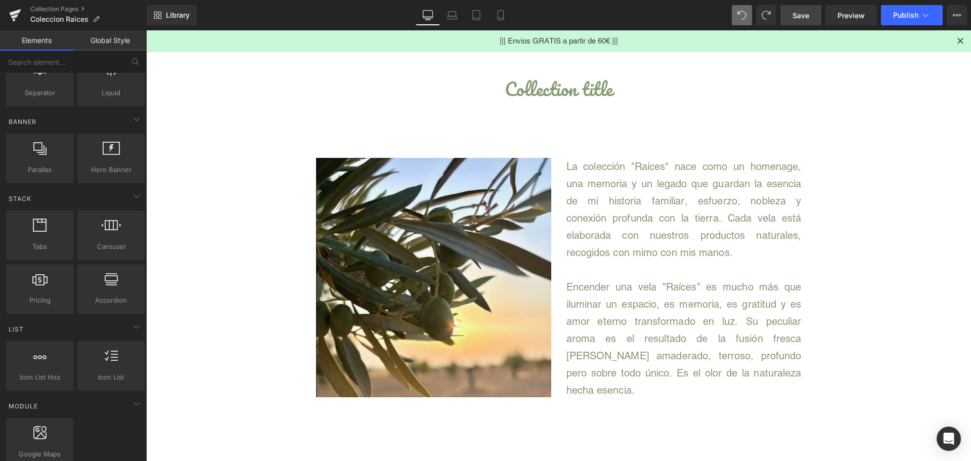
click at [793, 19] on span "Save" at bounding box center [800, 15] width 17 height 11
click at [903, 16] on span "Publish" at bounding box center [905, 15] width 25 height 8
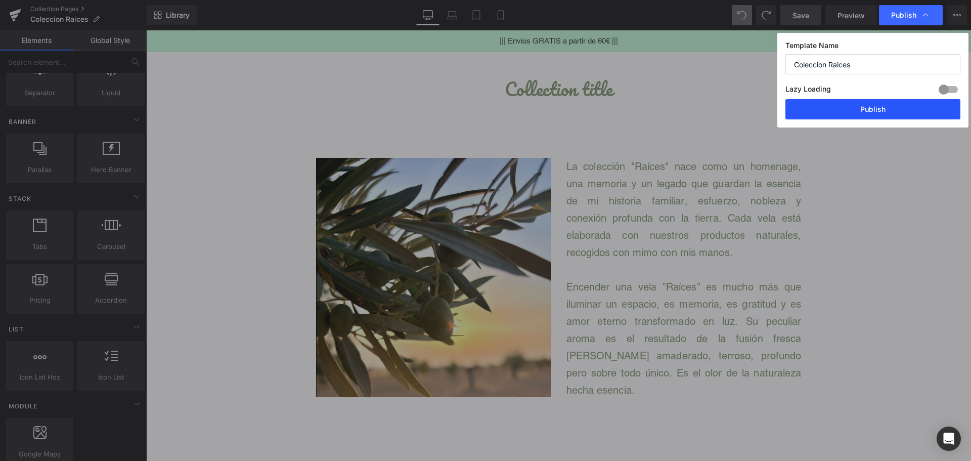
click at [909, 116] on button "Publish" at bounding box center [872, 109] width 175 height 20
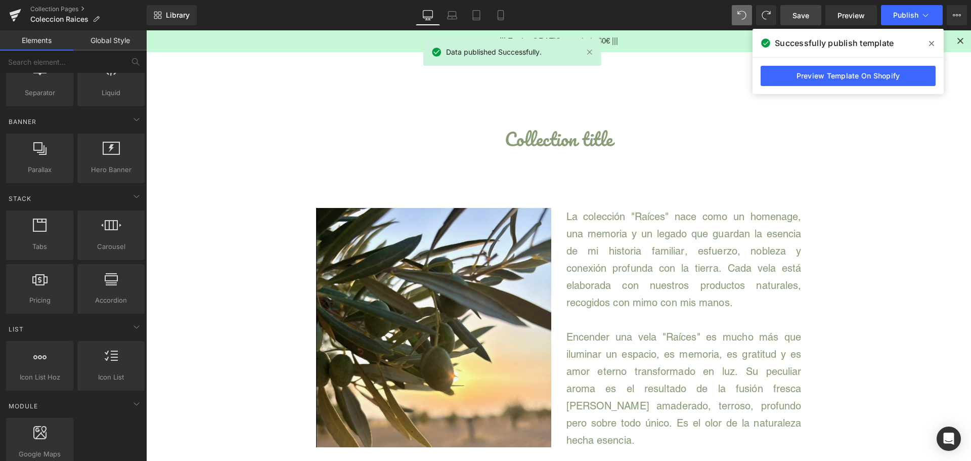
scroll to position [51, 0]
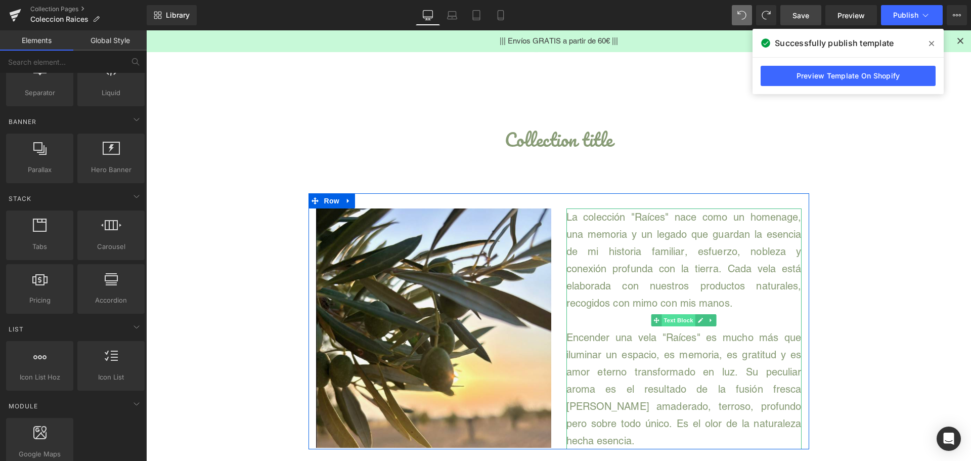
click at [675, 324] on span "Text Block" at bounding box center [677, 320] width 33 height 12
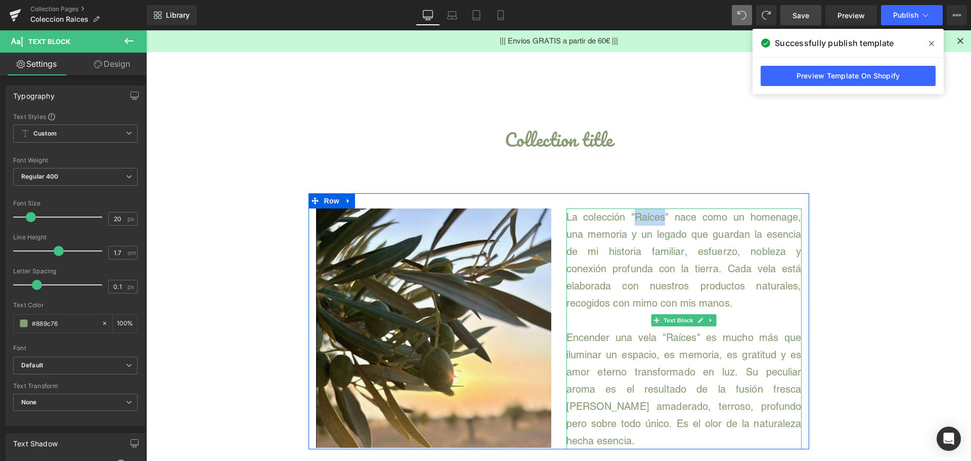
drag, startPoint x: 660, startPoint y: 217, endPoint x: 632, endPoint y: 216, distance: 27.9
click at [632, 216] on span "La colección "Raíces" nace como un homenage, una memoria y un legado que guarda…" at bounding box center [683, 260] width 235 height 98
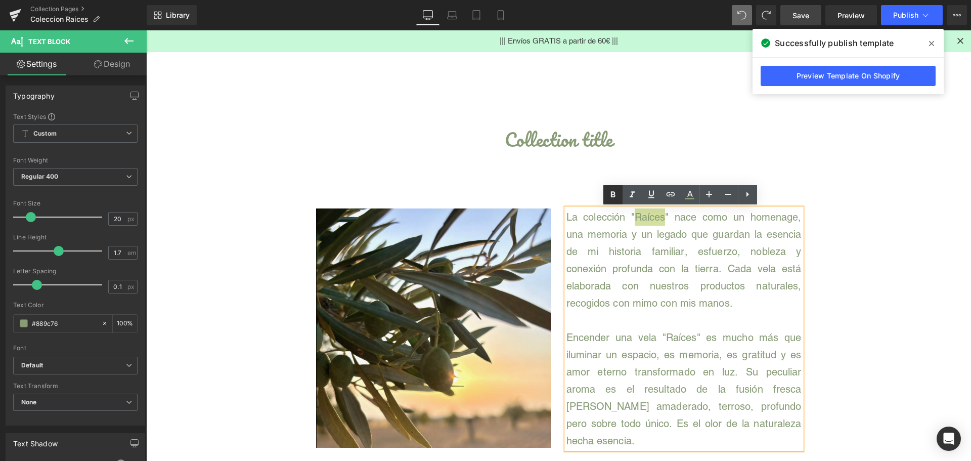
click at [610, 192] on icon at bounding box center [613, 195] width 12 height 12
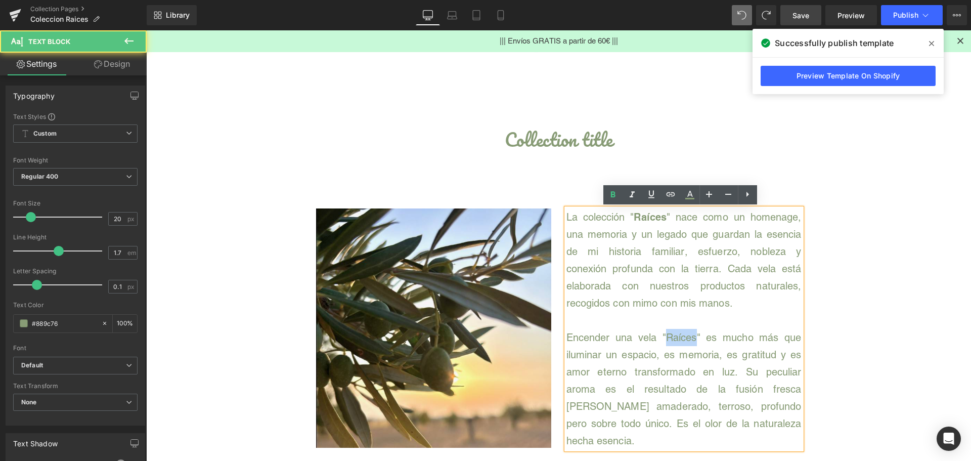
drag, startPoint x: 692, startPoint y: 335, endPoint x: 665, endPoint y: 333, distance: 26.4
click at [665, 333] on span "Encender una vela "Raíces" es mucho más que iluminar un espacio, es memoria, es…" at bounding box center [683, 388] width 235 height 115
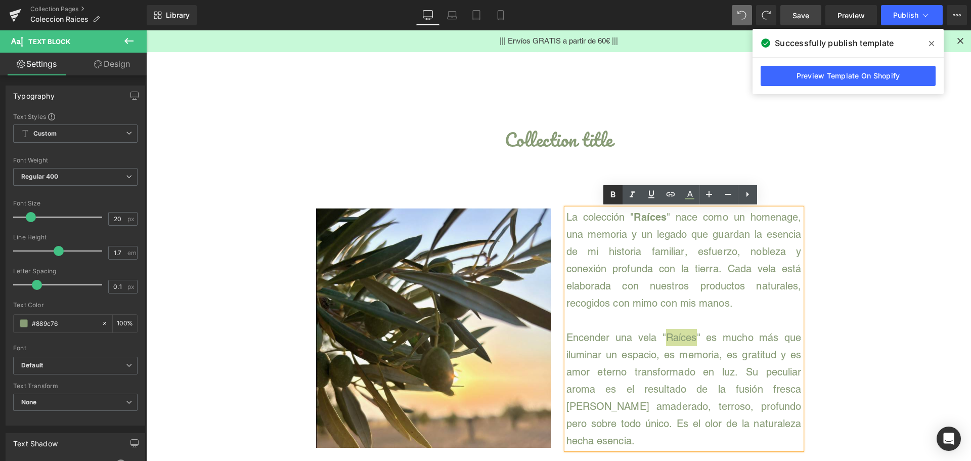
drag, startPoint x: 611, startPoint y: 191, endPoint x: 517, endPoint y: 215, distance: 96.6
click at [611, 191] on icon at bounding box center [613, 195] width 12 height 12
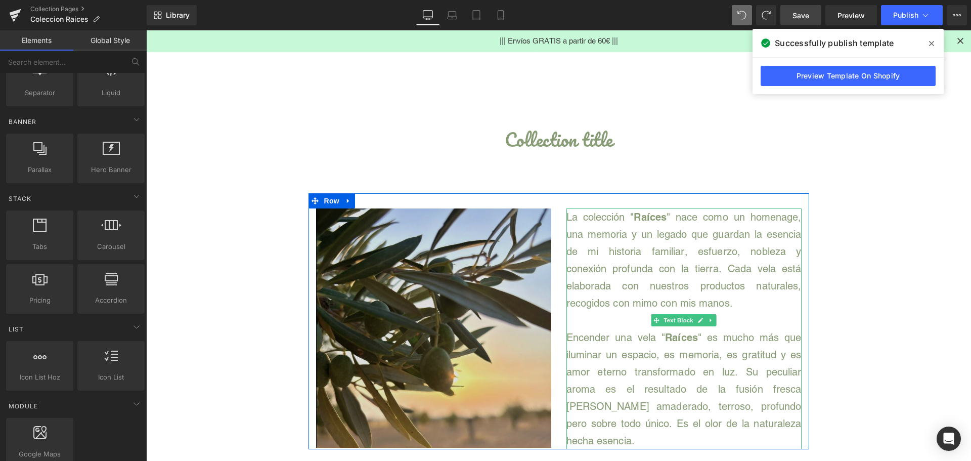
click at [667, 317] on span "Text Block" at bounding box center [677, 320] width 33 height 12
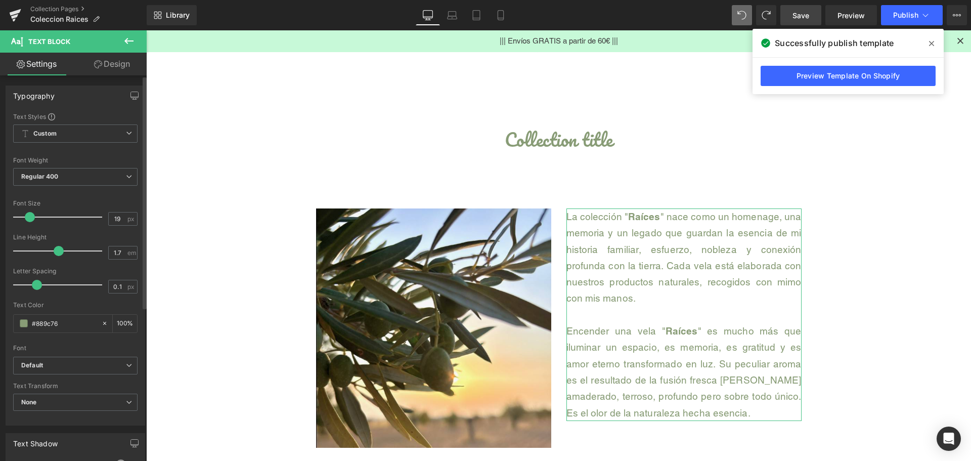
type input "18"
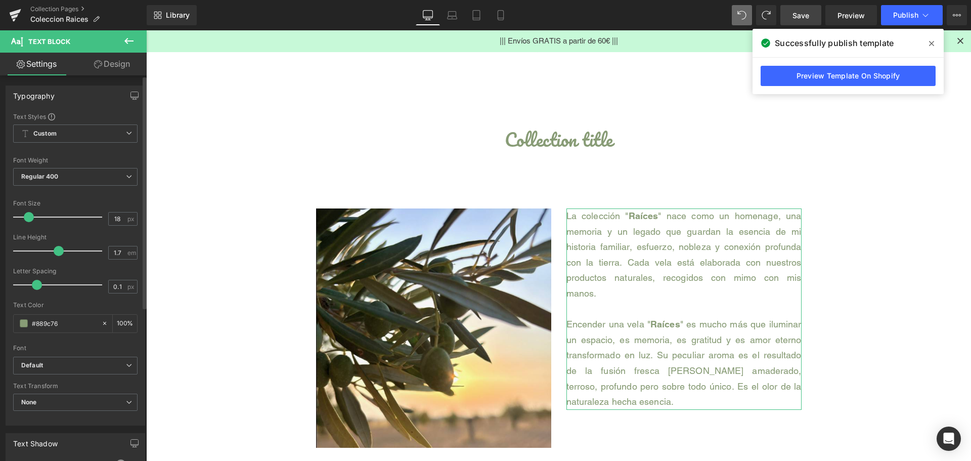
click at [32, 217] on span at bounding box center [29, 217] width 10 height 10
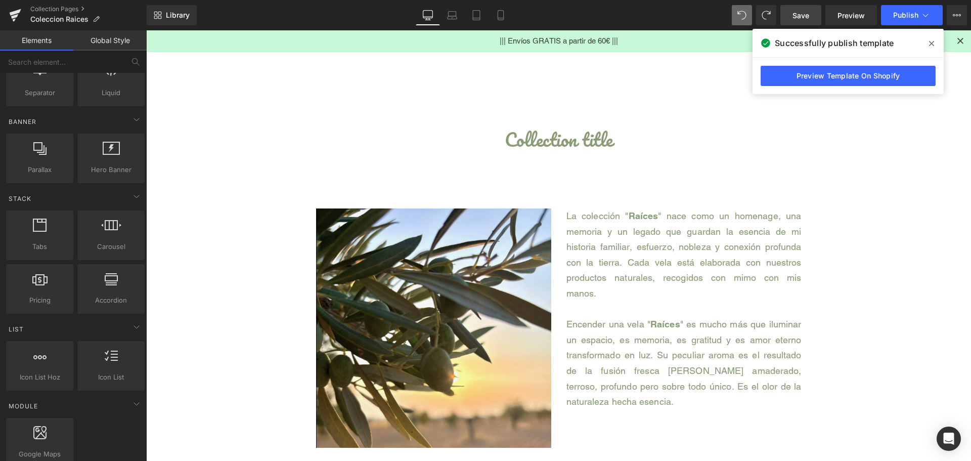
click at [804, 20] on span "Save" at bounding box center [800, 15] width 17 height 11
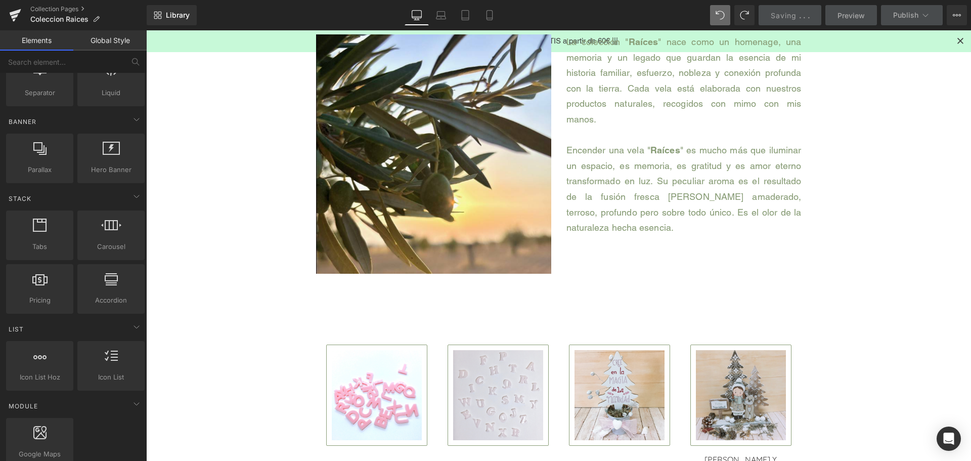
scroll to position [101, 0]
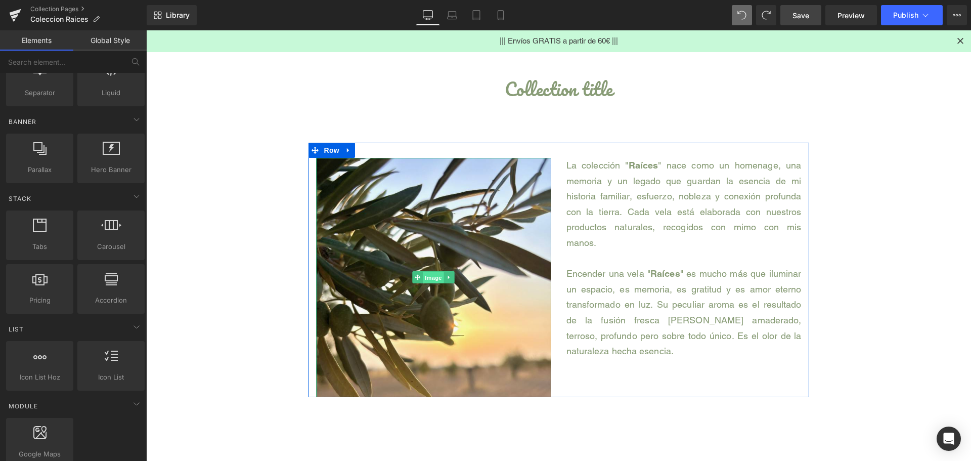
click at [423, 277] on span "Image" at bounding box center [433, 278] width 21 height 12
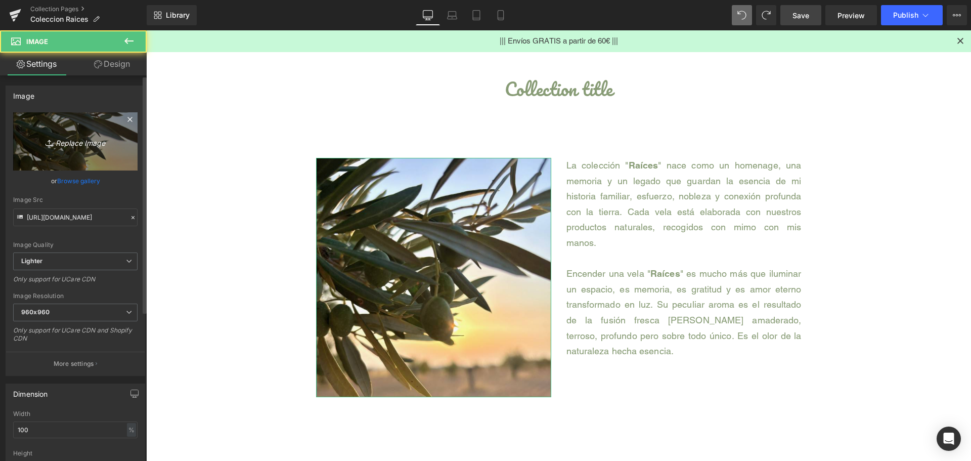
click at [88, 132] on link "Replace Image" at bounding box center [75, 141] width 124 height 58
type input "C:\fakepath\portada-coleccion-raices.jpg"
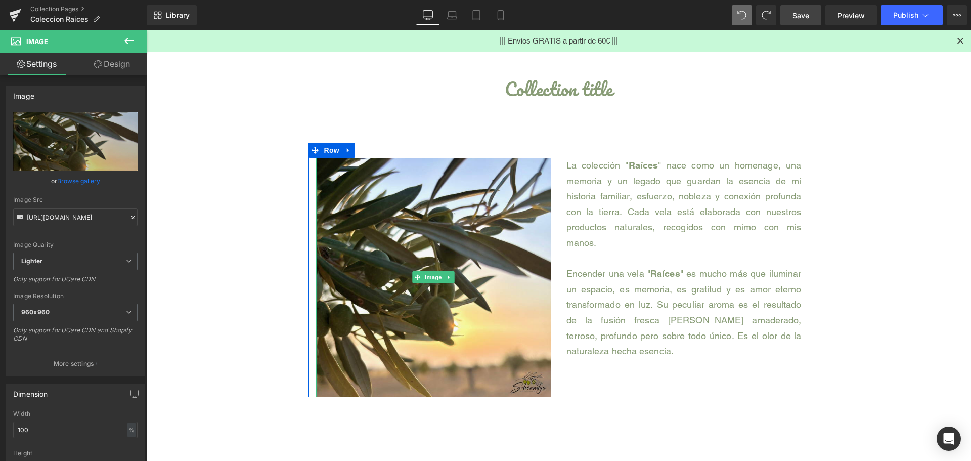
type input "[URL][DOMAIN_NAME]"
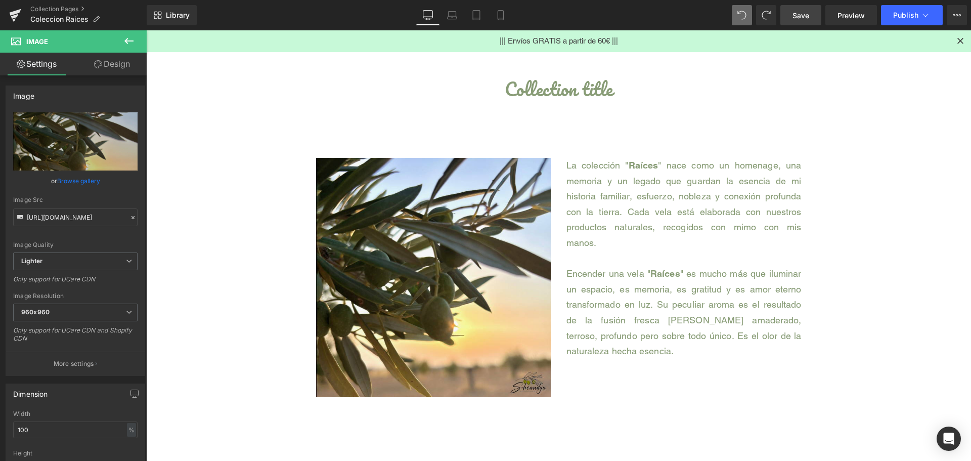
click at [809, 16] on span "Save" at bounding box center [800, 15] width 17 height 11
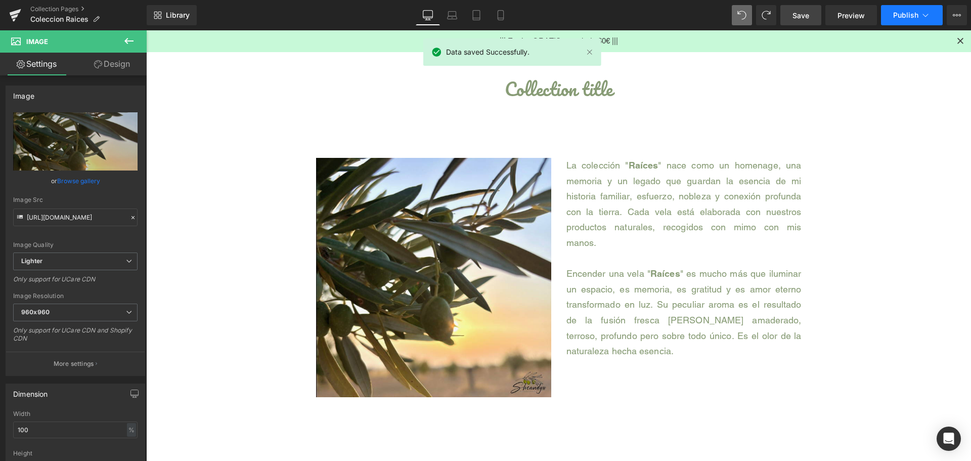
click at [898, 16] on span "Publish" at bounding box center [905, 15] width 25 height 8
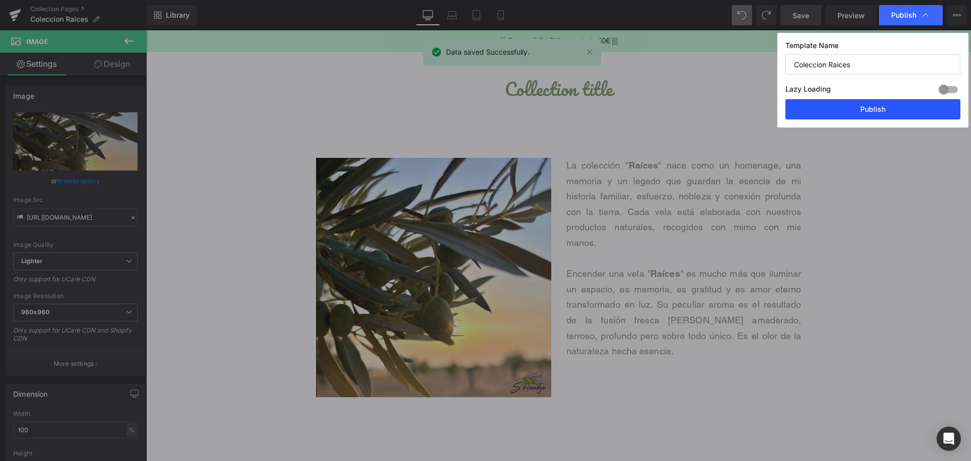
click at [871, 104] on button "Publish" at bounding box center [872, 109] width 175 height 20
